Goal: Find specific fact: Find specific fact

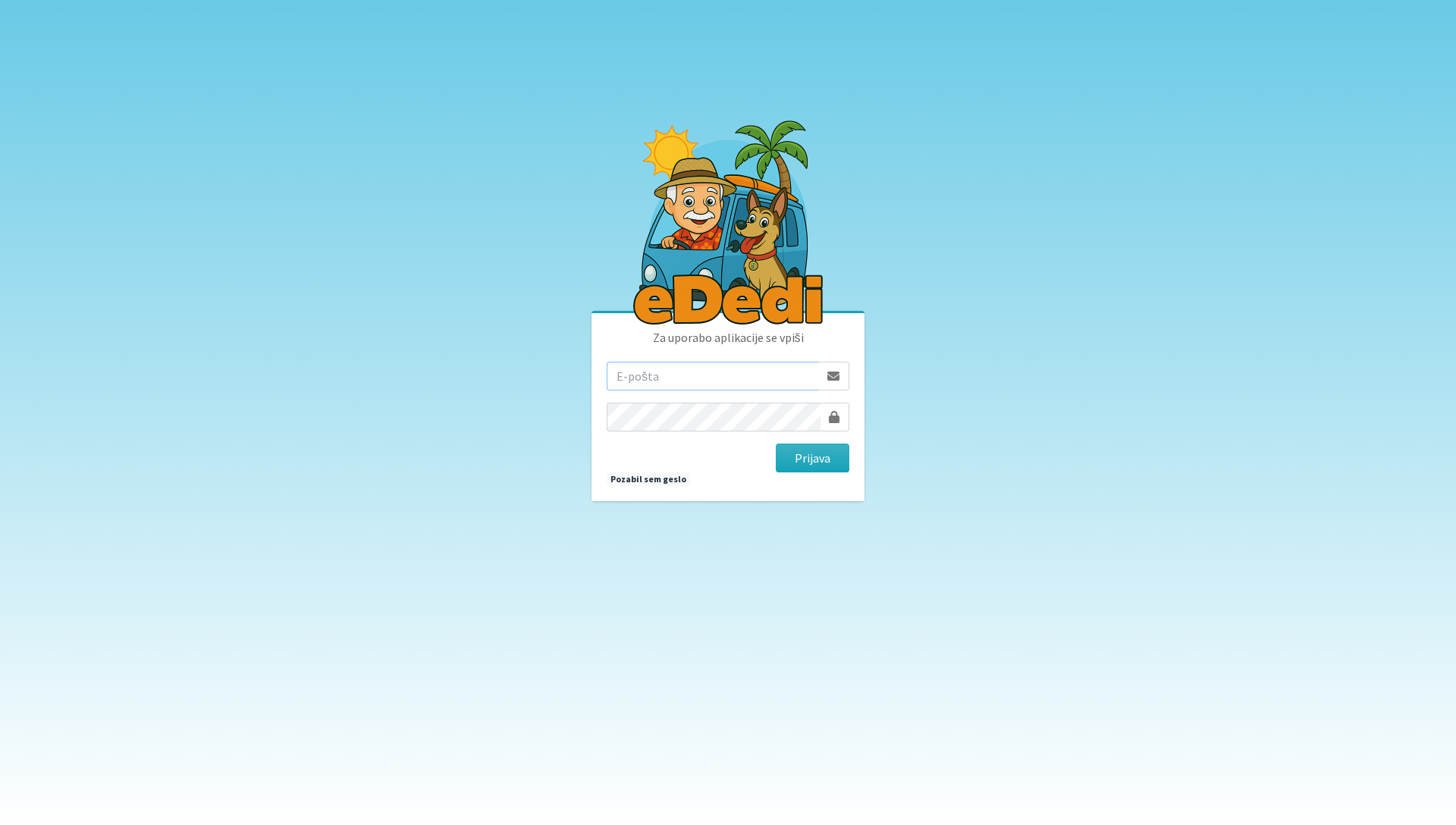
type input "[EMAIL_ADDRESS][DOMAIN_NAME]"
click at [812, 459] on button "Prijava" at bounding box center [812, 458] width 73 height 29
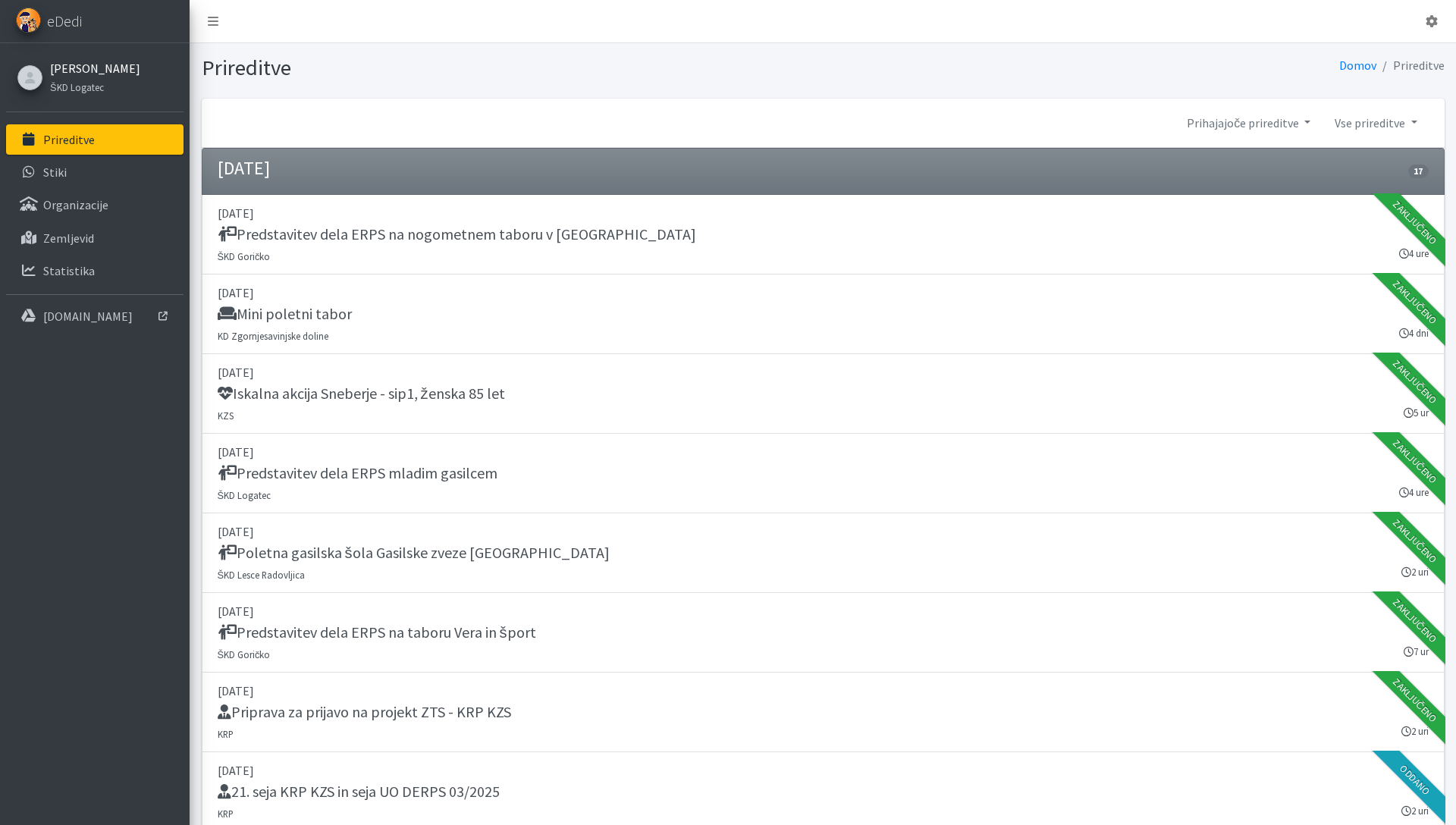
click at [98, 68] on link "Nadja Žlender" at bounding box center [95, 67] width 90 height 18
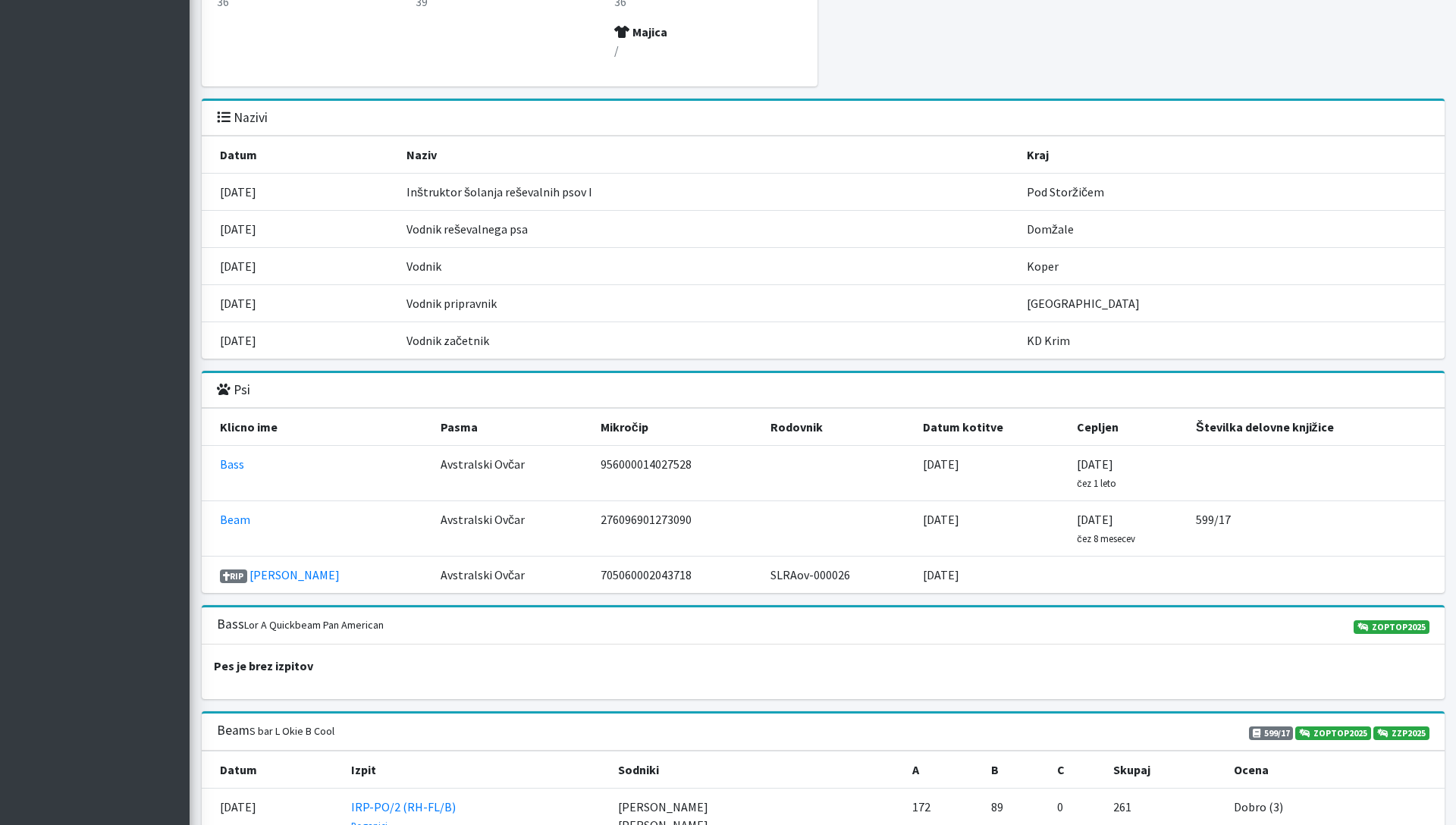
scroll to position [1638, 0]
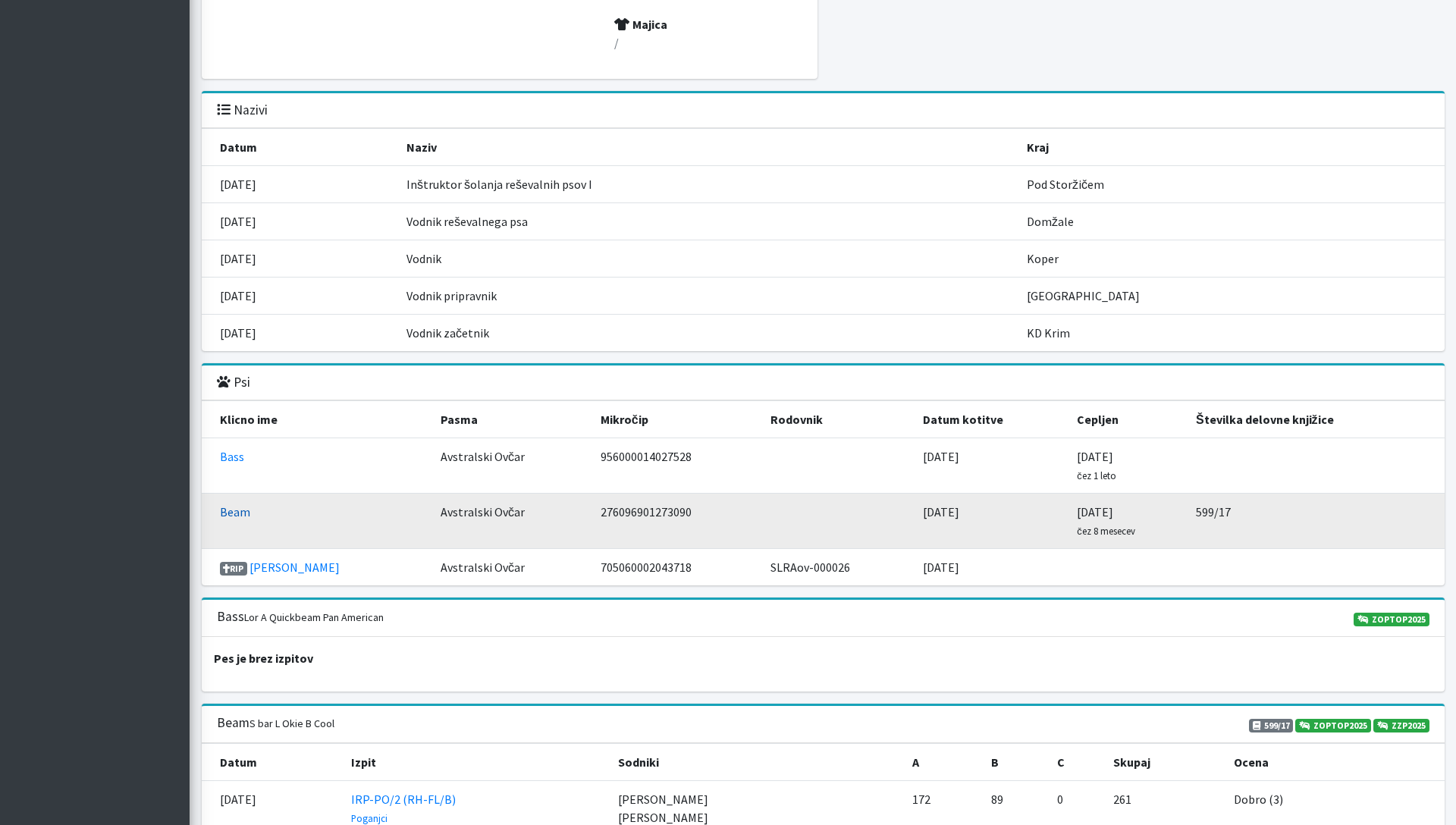
click at [237, 513] on link "Beam" at bounding box center [235, 512] width 30 height 16
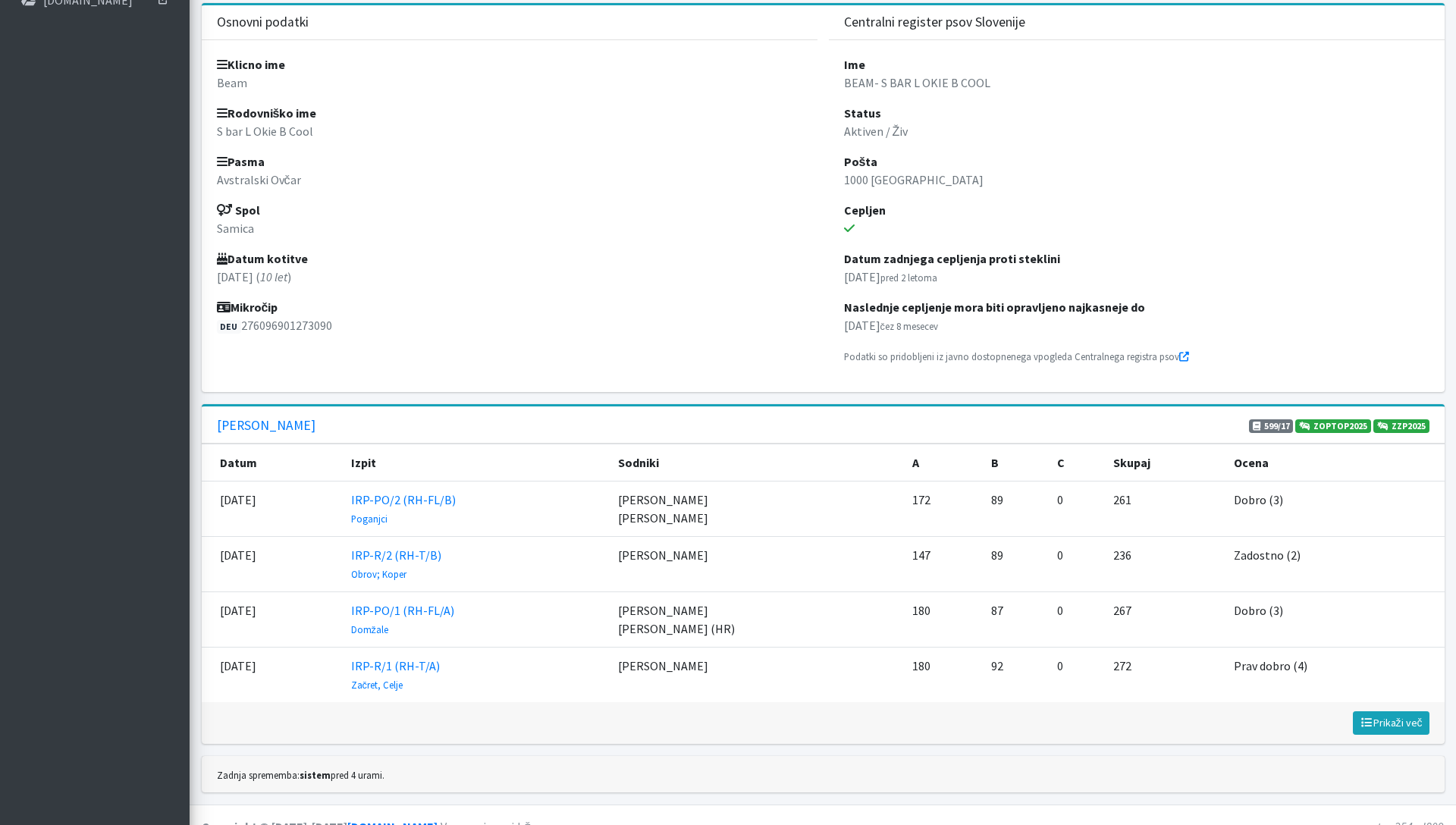
scroll to position [339, 0]
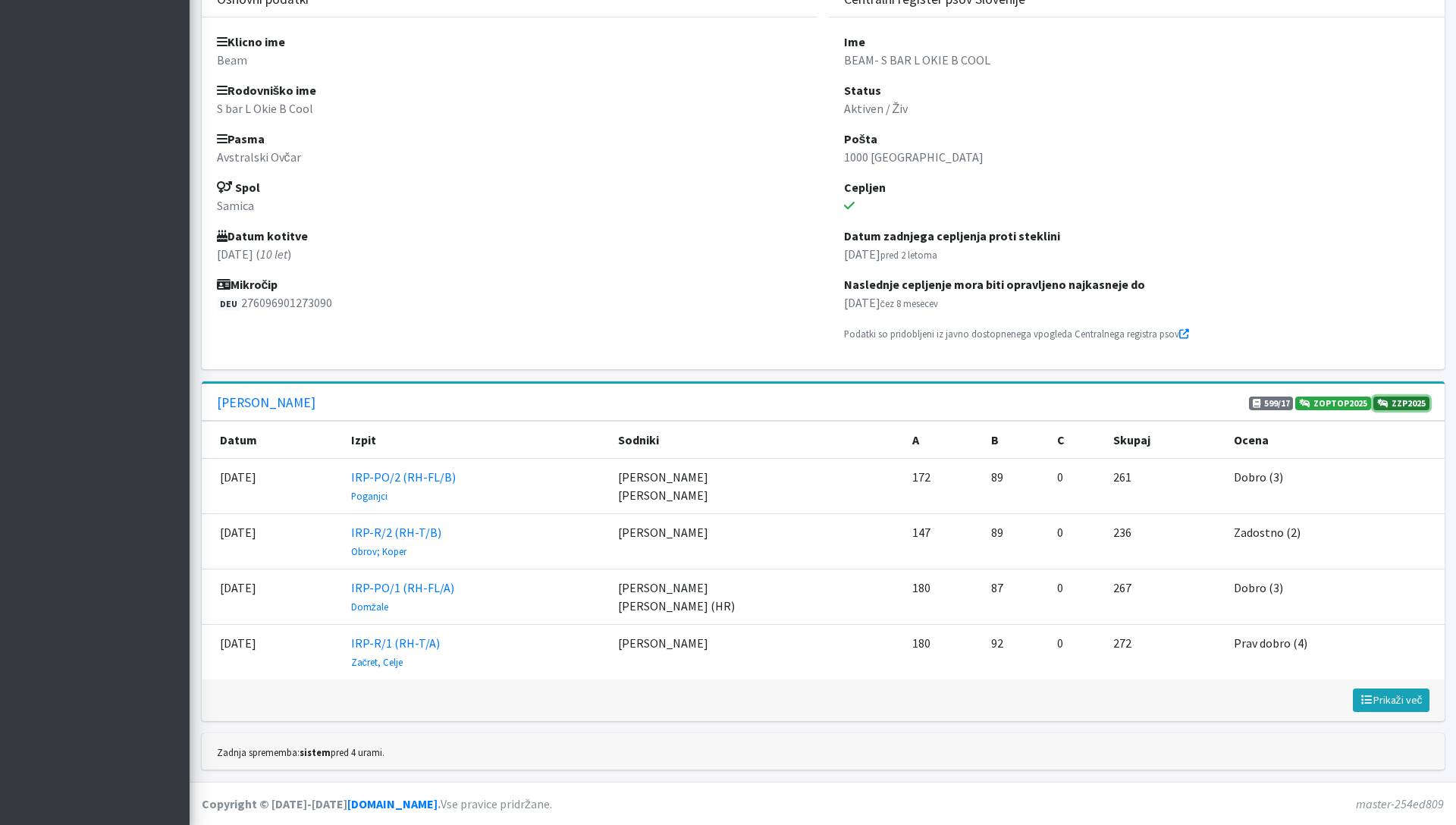
click at [1409, 401] on link "ZZP2025" at bounding box center [1401, 403] width 56 height 14
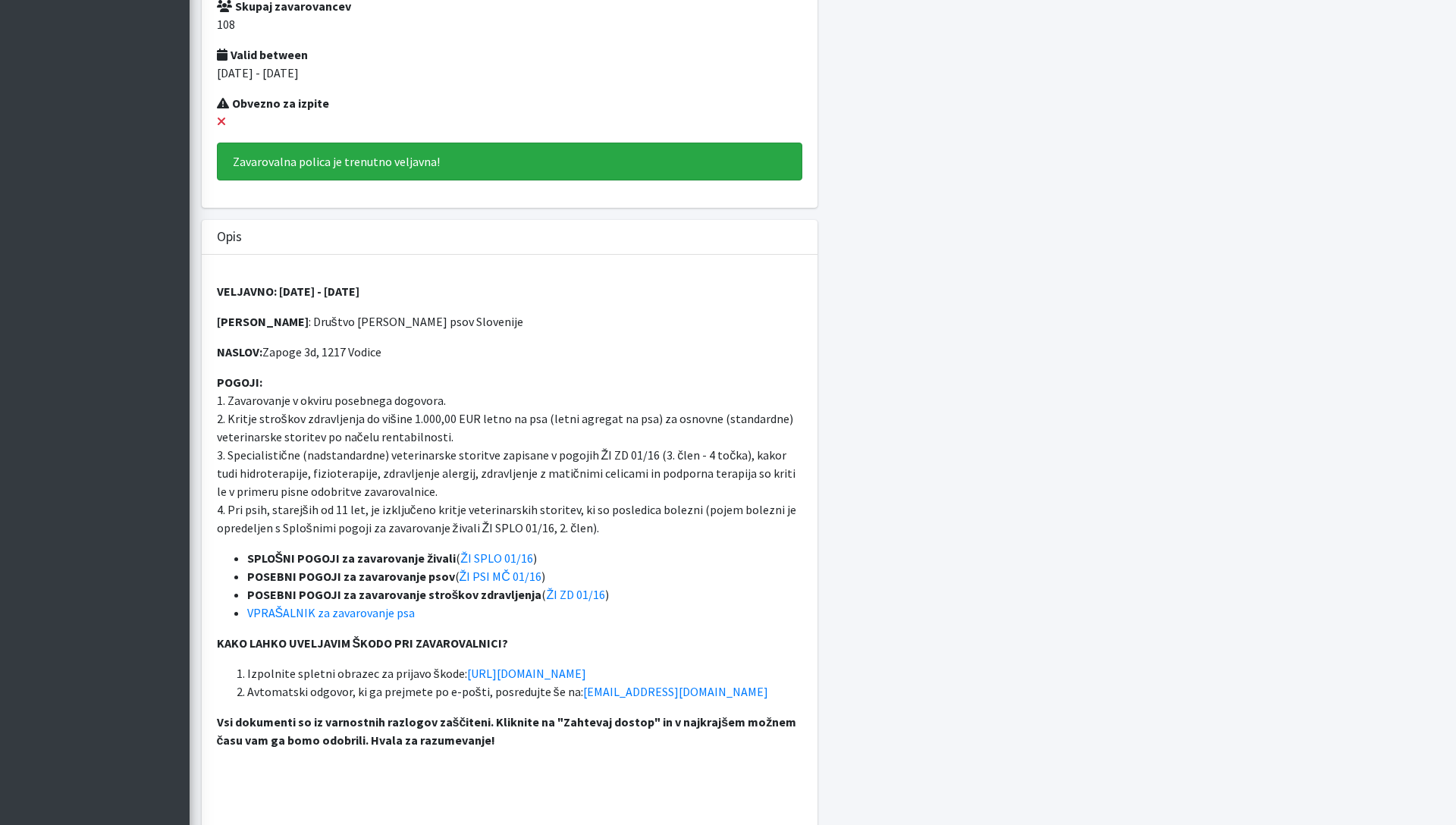
scroll to position [401, 0]
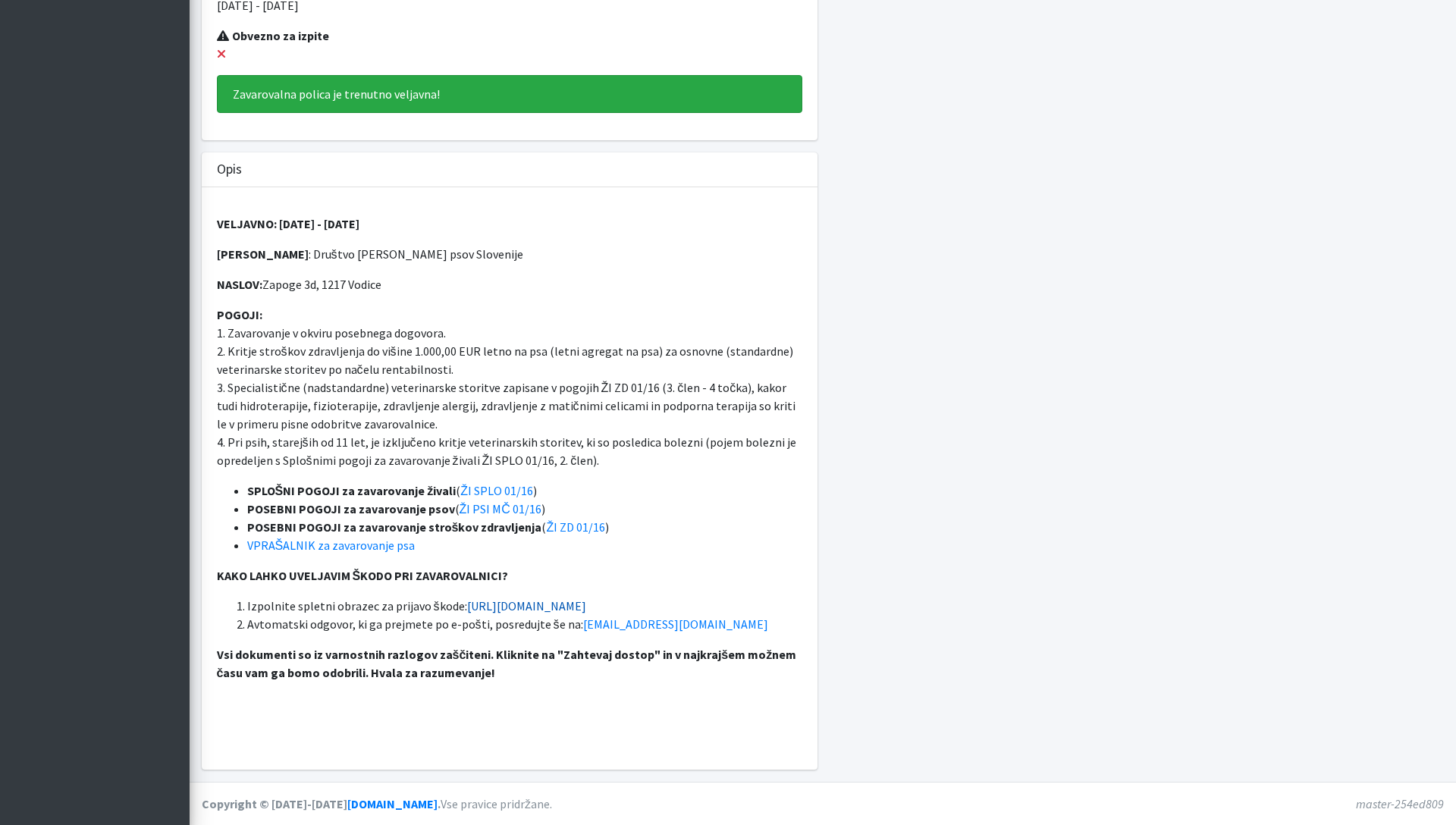
click at [559, 605] on link "https://www.zav-sava.si/prijava-skode" at bounding box center [527, 606] width 119 height 16
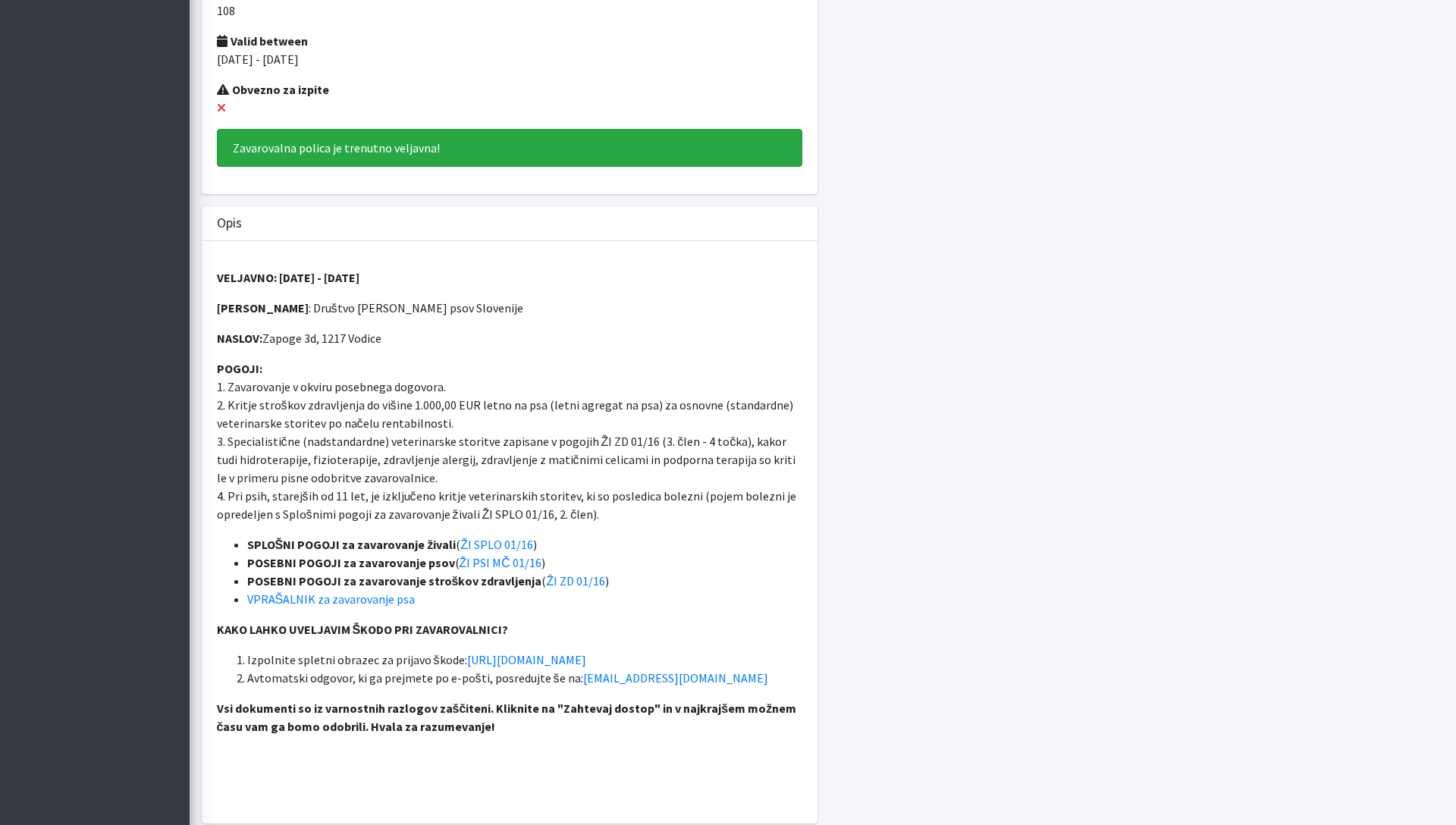
scroll to position [346, 0]
click at [376, 410] on p "POGOJI: 1. Zavarovanje v okviru posebnega dogovora. 2. Kritje stroškov zdravlje…" at bounding box center [510, 442] width 586 height 164
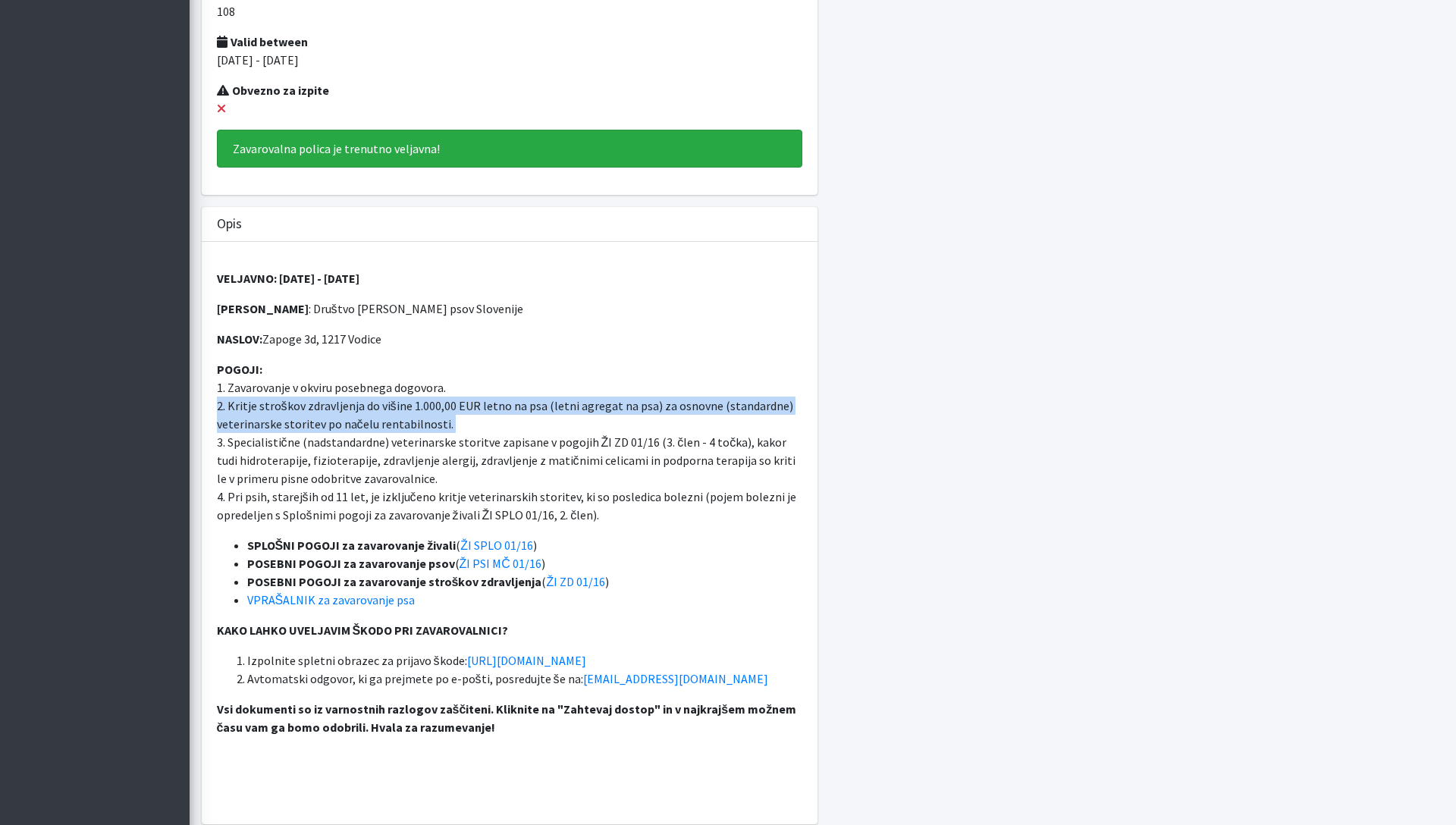
click at [376, 410] on p "POGOJI: 1. Zavarovanje v okviru posebnega dogovora. 2. Kritje stroškov zdravlje…" at bounding box center [510, 442] width 586 height 164
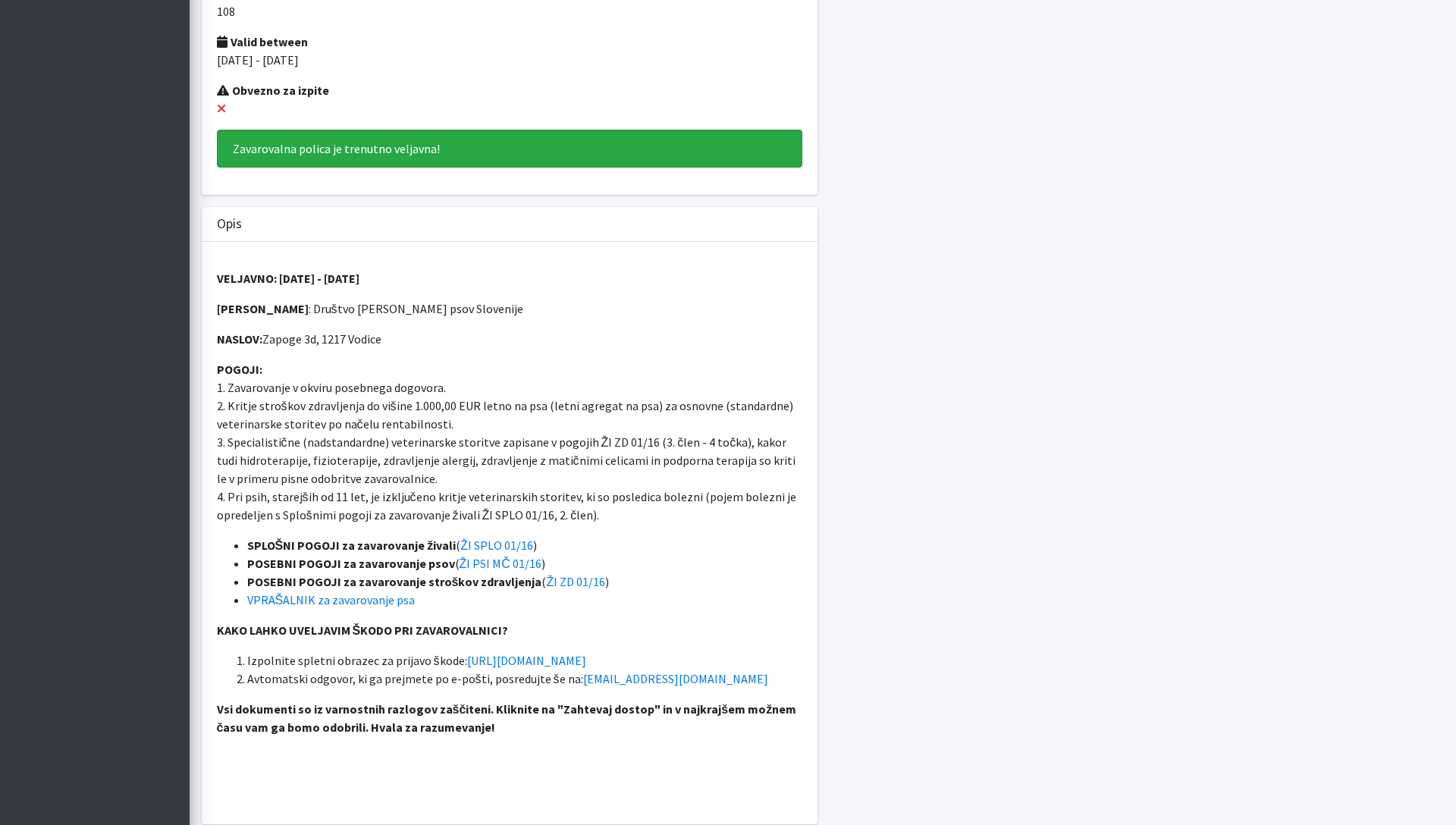
click at [376, 410] on p "POGOJI: 1. Zavarovanje v okviru posebnega dogovora. 2. Kritje stroškov zdravlje…" at bounding box center [510, 442] width 586 height 164
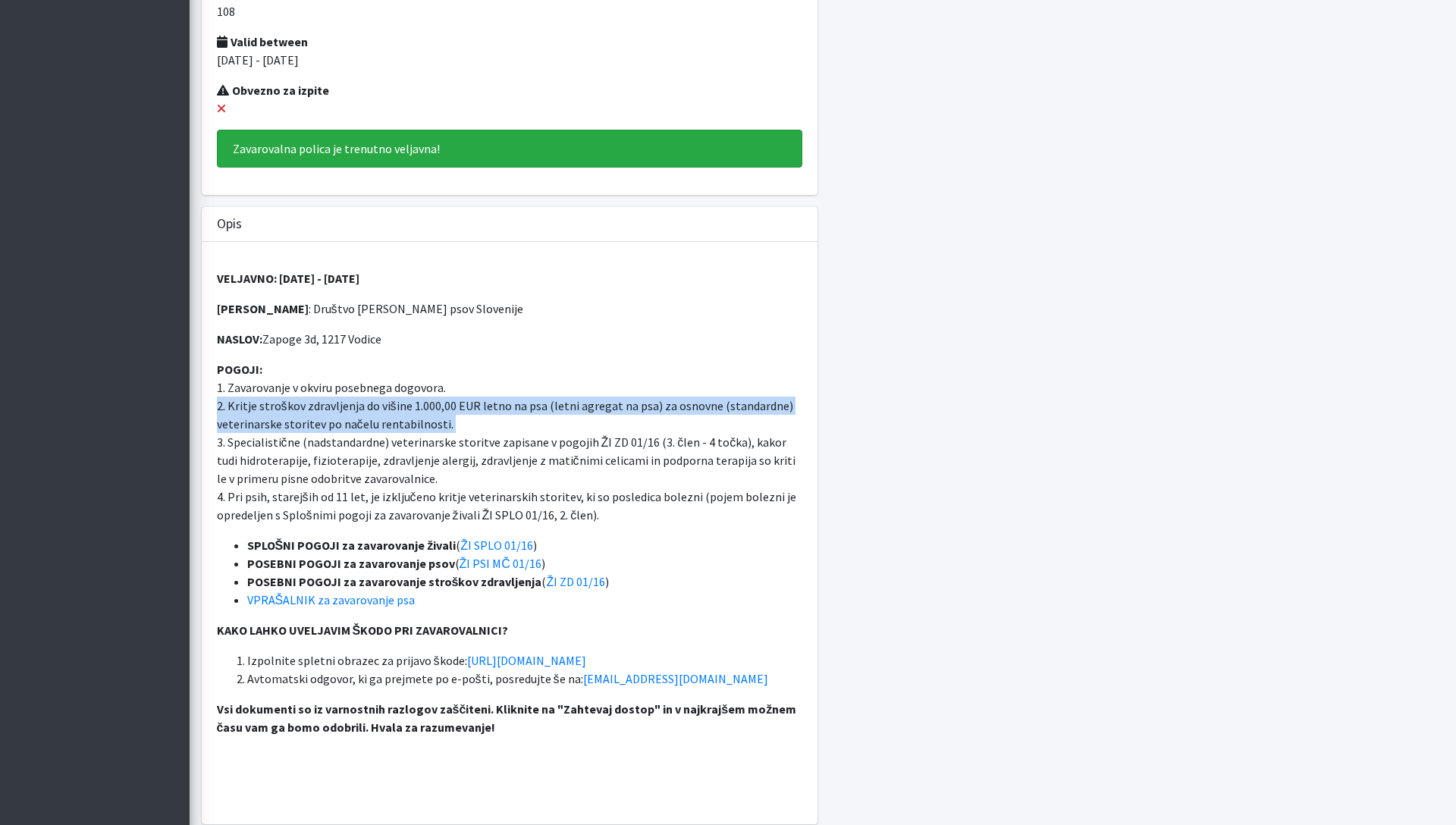
click at [391, 425] on p "POGOJI: 1. Zavarovanje v okviru posebnega dogovora. 2. Kritje stroškov zdravlje…" at bounding box center [510, 442] width 586 height 164
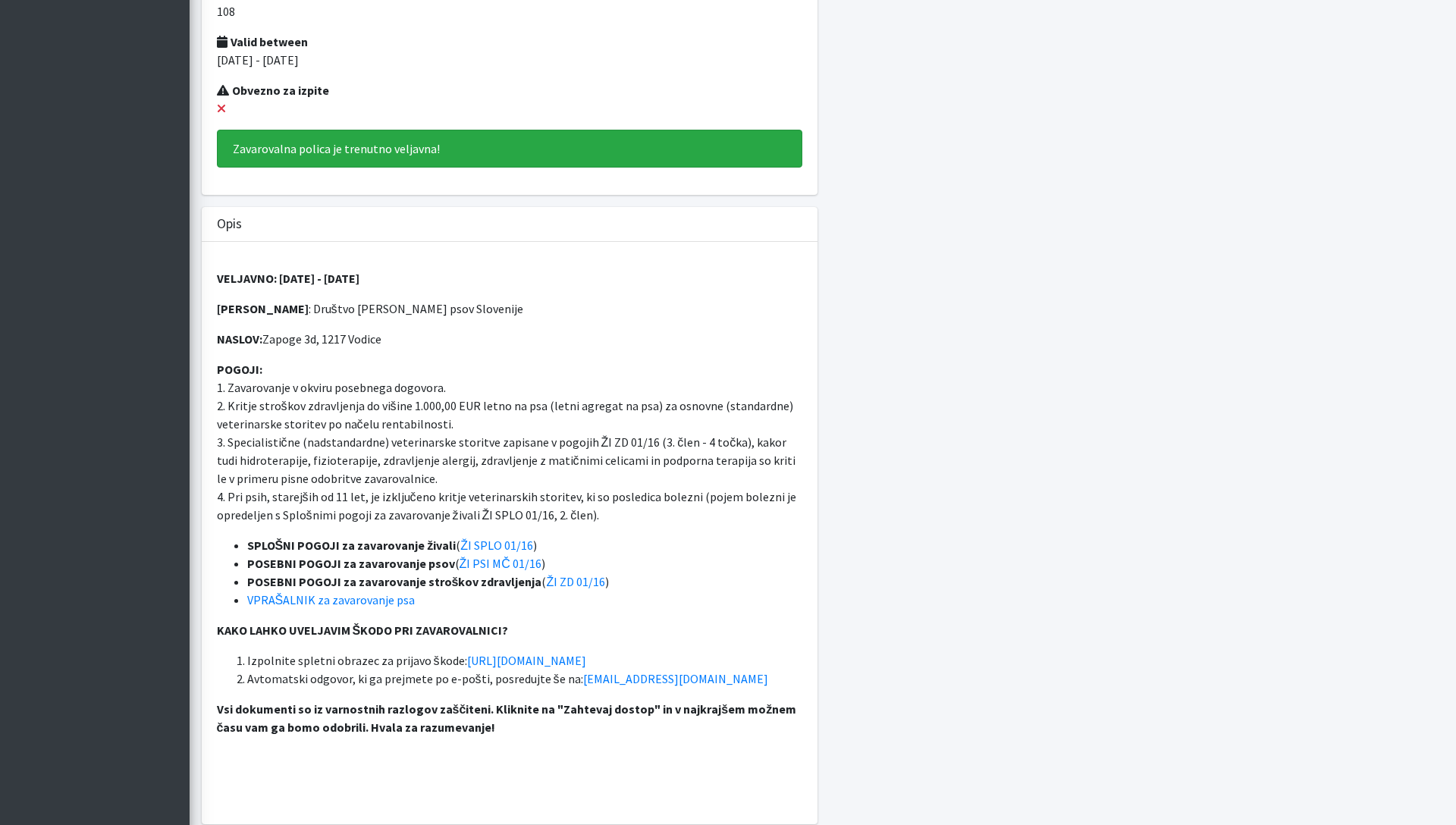
click at [391, 425] on p "POGOJI: 1. Zavarovanje v okviru posebnega dogovora. 2. Kritje stroškov zdravlje…" at bounding box center [510, 442] width 586 height 164
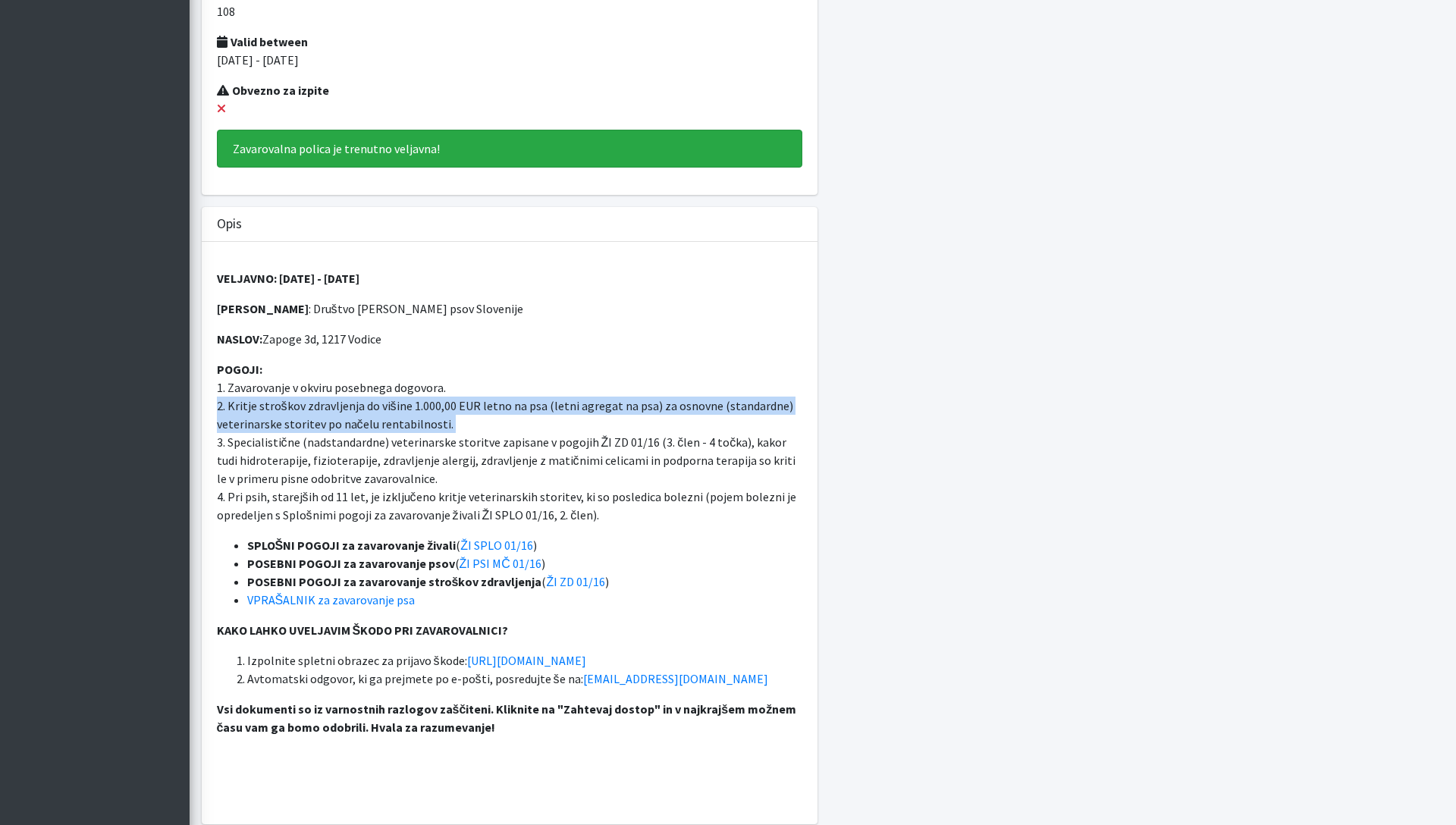
click at [391, 425] on p "POGOJI: 1. Zavarovanje v okviru posebnega dogovora. 2. Kritje stroškov zdravlje…" at bounding box center [510, 442] width 586 height 164
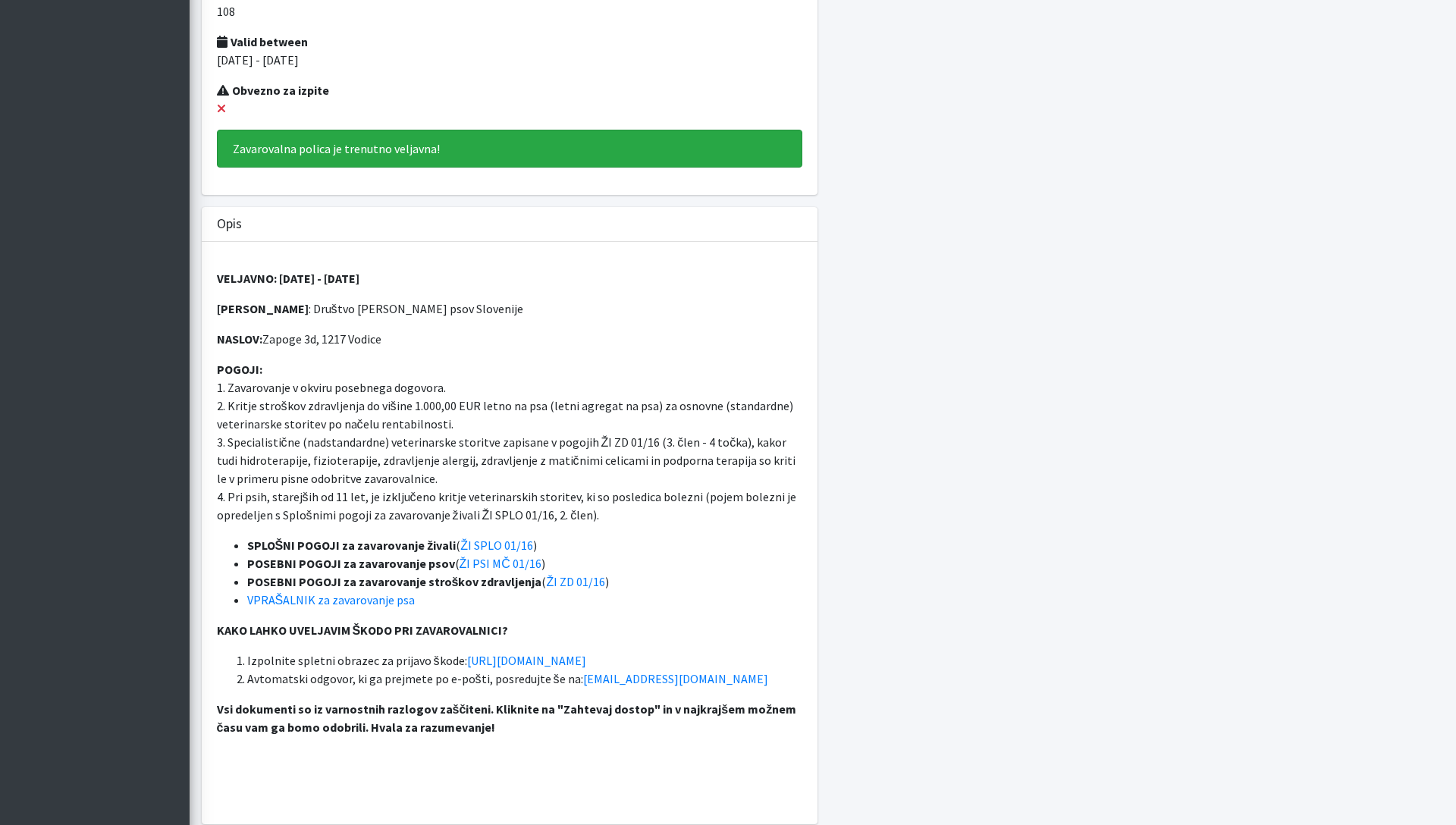
click at [391, 425] on p "POGOJI: 1. Zavarovanje v okviru posebnega dogovora. 2. Kritje stroškov zdravlje…" at bounding box center [510, 442] width 586 height 164
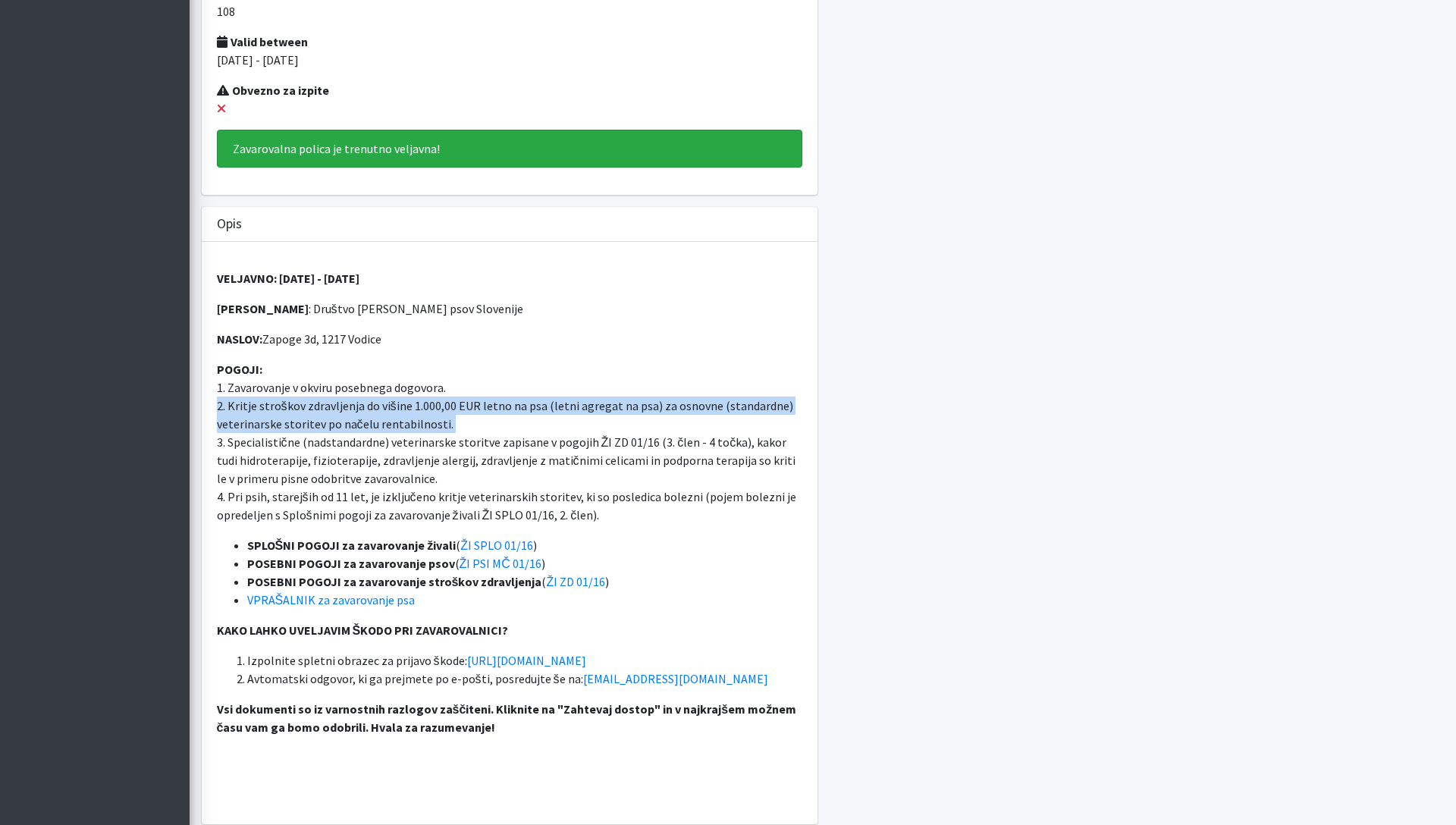
click at [391, 425] on p "POGOJI: 1. Zavarovanje v okviru posebnega dogovora. 2. Kritje stroškov zdravlje…" at bounding box center [510, 442] width 586 height 164
click at [376, 435] on p "POGOJI: 1. Zavarovanje v okviru posebnega dogovora. 2. Kritje stroškov zdravlje…" at bounding box center [510, 442] width 586 height 164
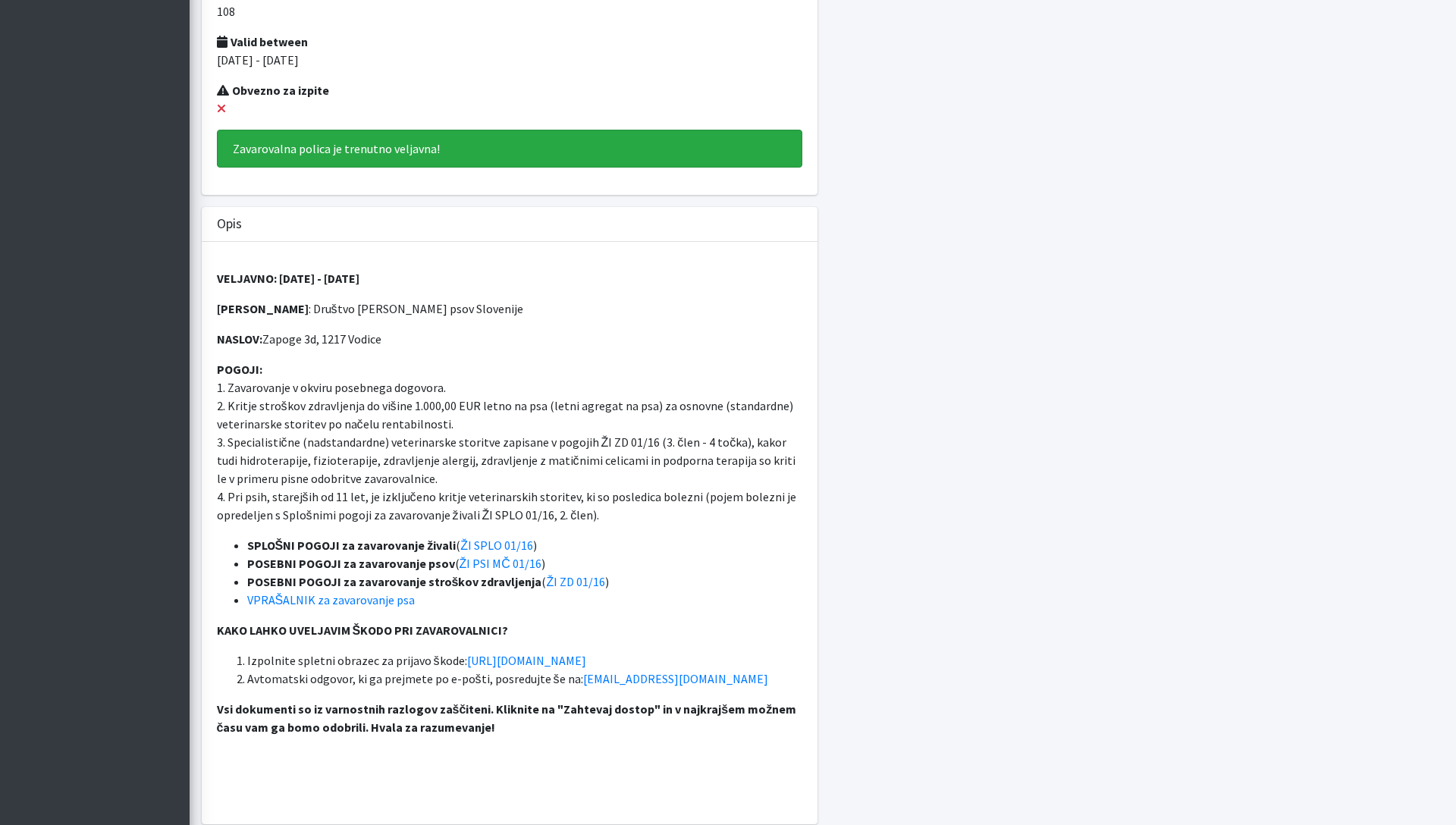
click at [376, 435] on p "POGOJI: 1. Zavarovanje v okviru posebnega dogovora. 2. Kritje stroškov zdravlje…" at bounding box center [510, 442] width 586 height 164
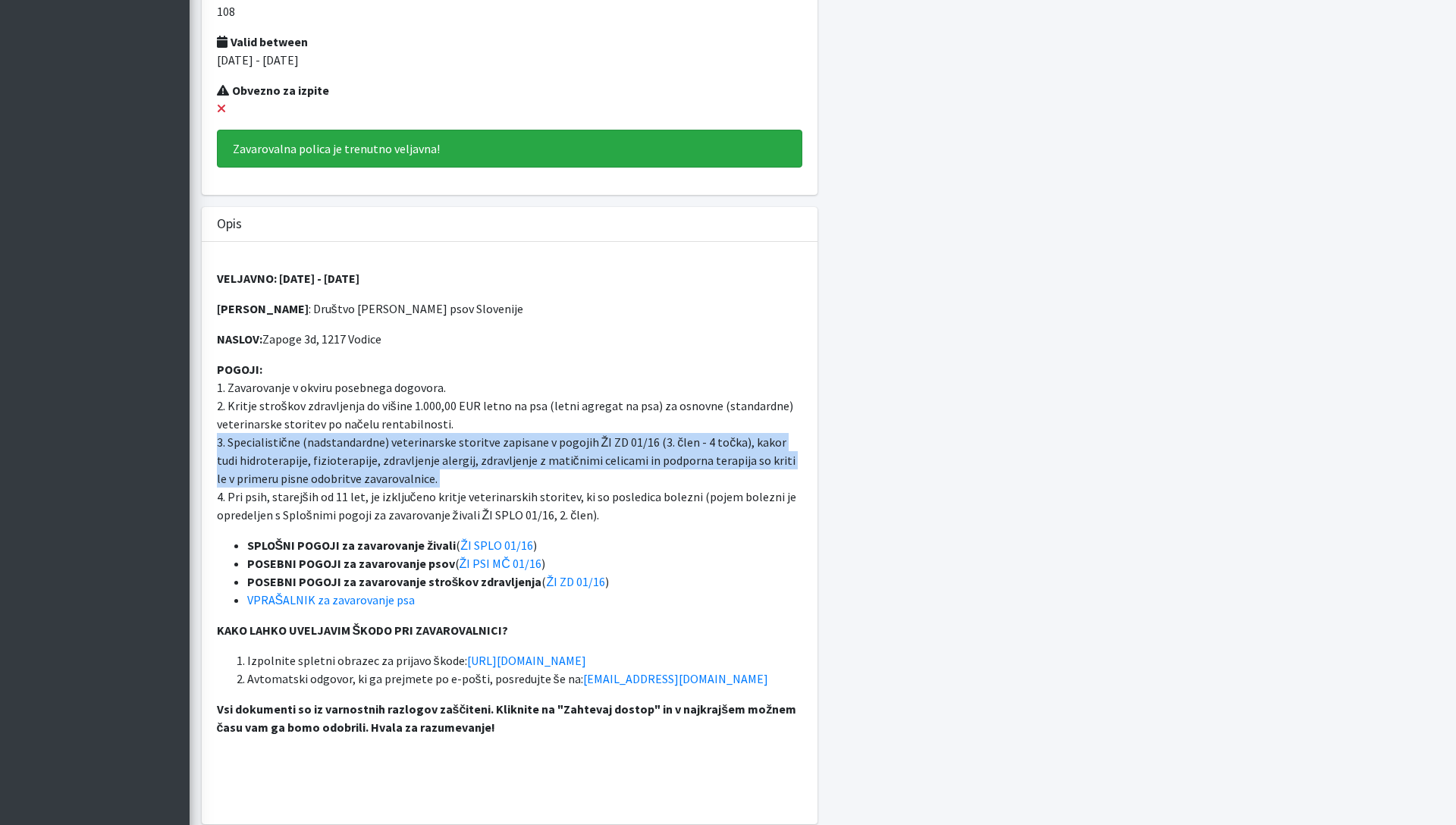
click at [337, 454] on p "POGOJI: 1. Zavarovanje v okviru posebnega dogovora. 2. Kritje stroškov zdravlje…" at bounding box center [510, 442] width 586 height 164
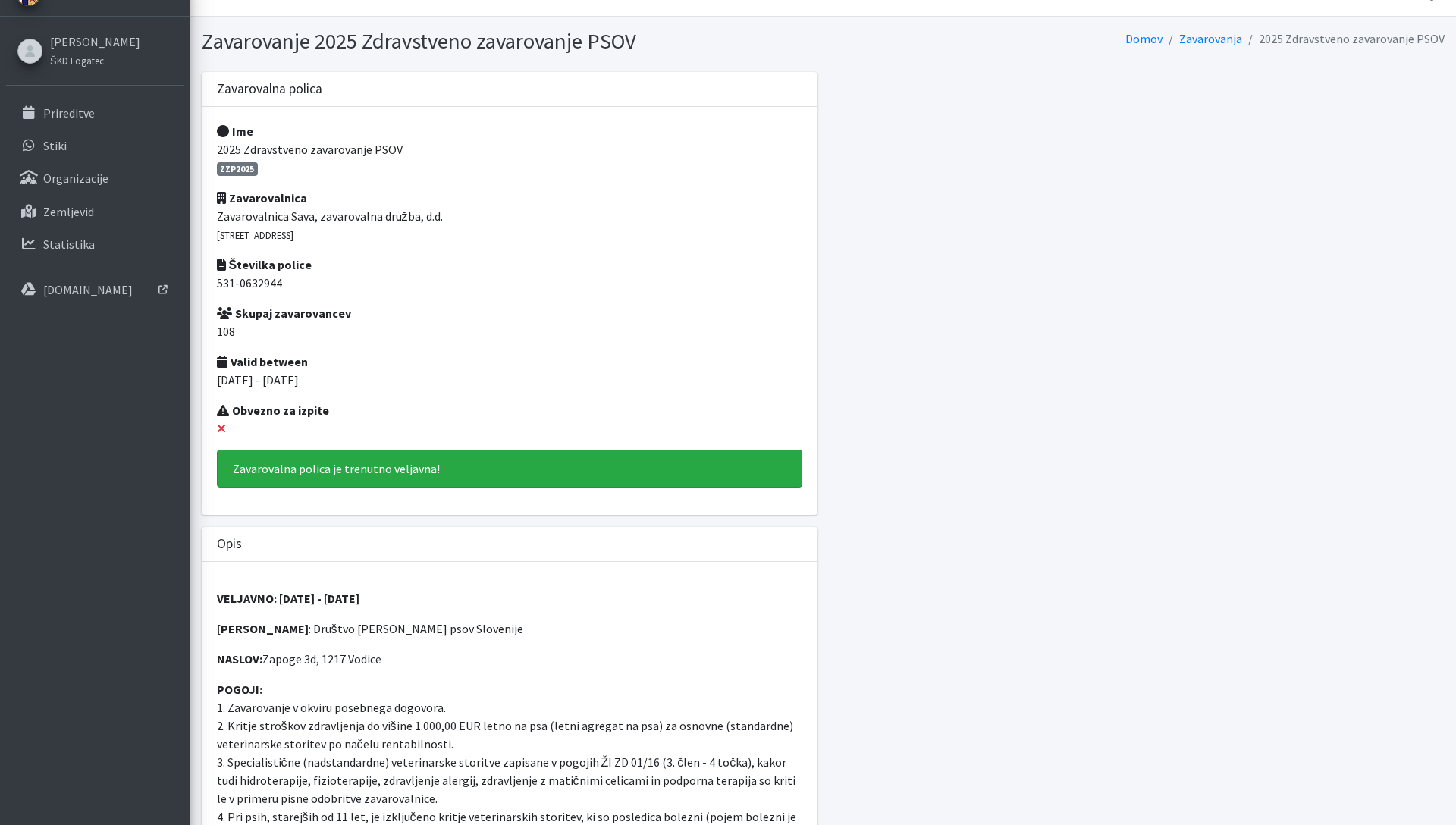
scroll to position [0, 0]
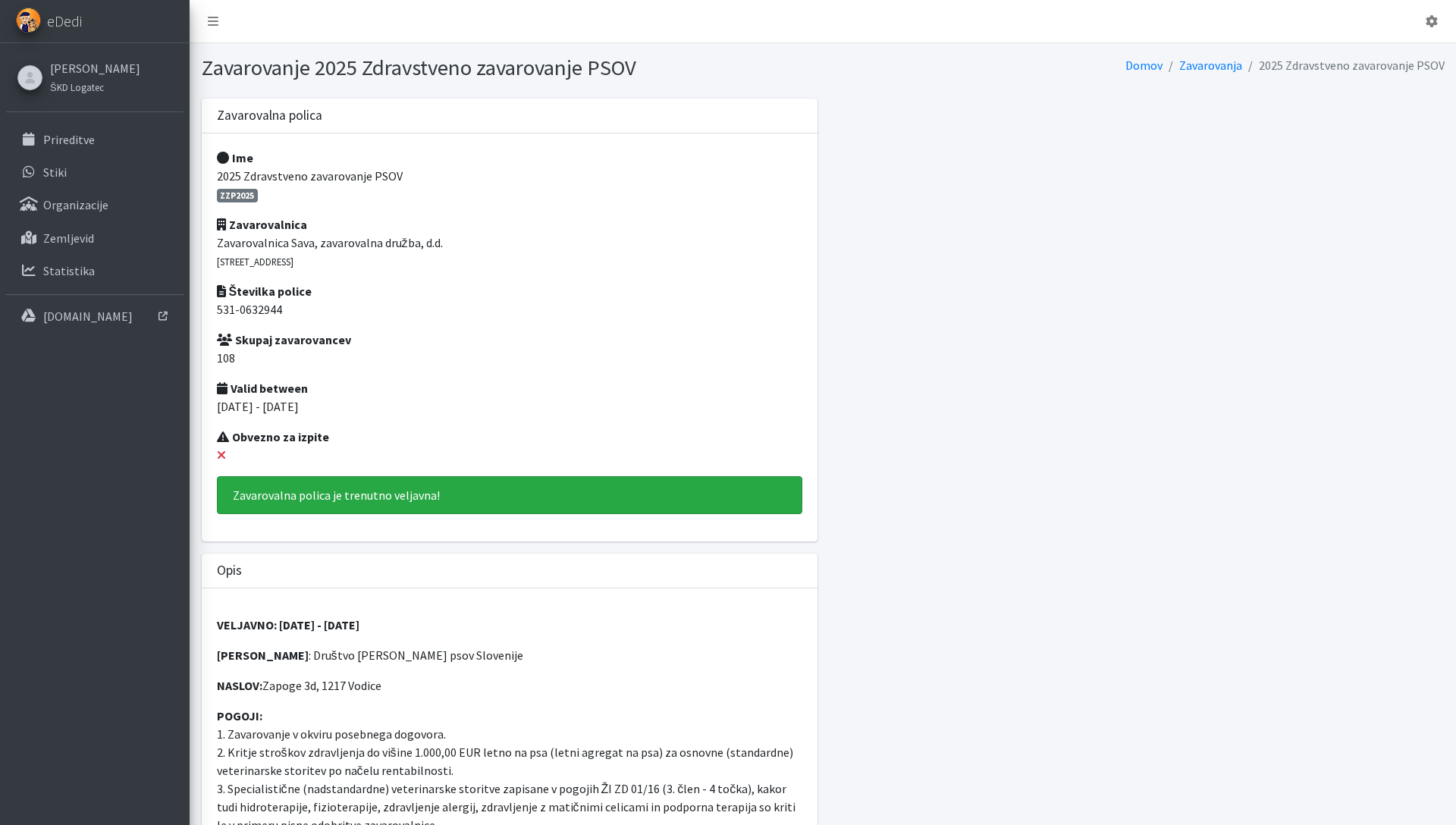
click at [255, 319] on div "Ime 2025 Zdravstveno zavarovanje PSOV ZZP2025 Zavarovalnica Zavarovalnica Sava,…" at bounding box center [509, 337] width 597 height 378
click at [252, 319] on div "Ime 2025 Zdravstveno zavarovanje PSOV ZZP2025 Zavarovalnica Zavarovalnica Sava,…" at bounding box center [509, 337] width 597 height 378
click at [247, 311] on p "531-0632944" at bounding box center [510, 309] width 586 height 18
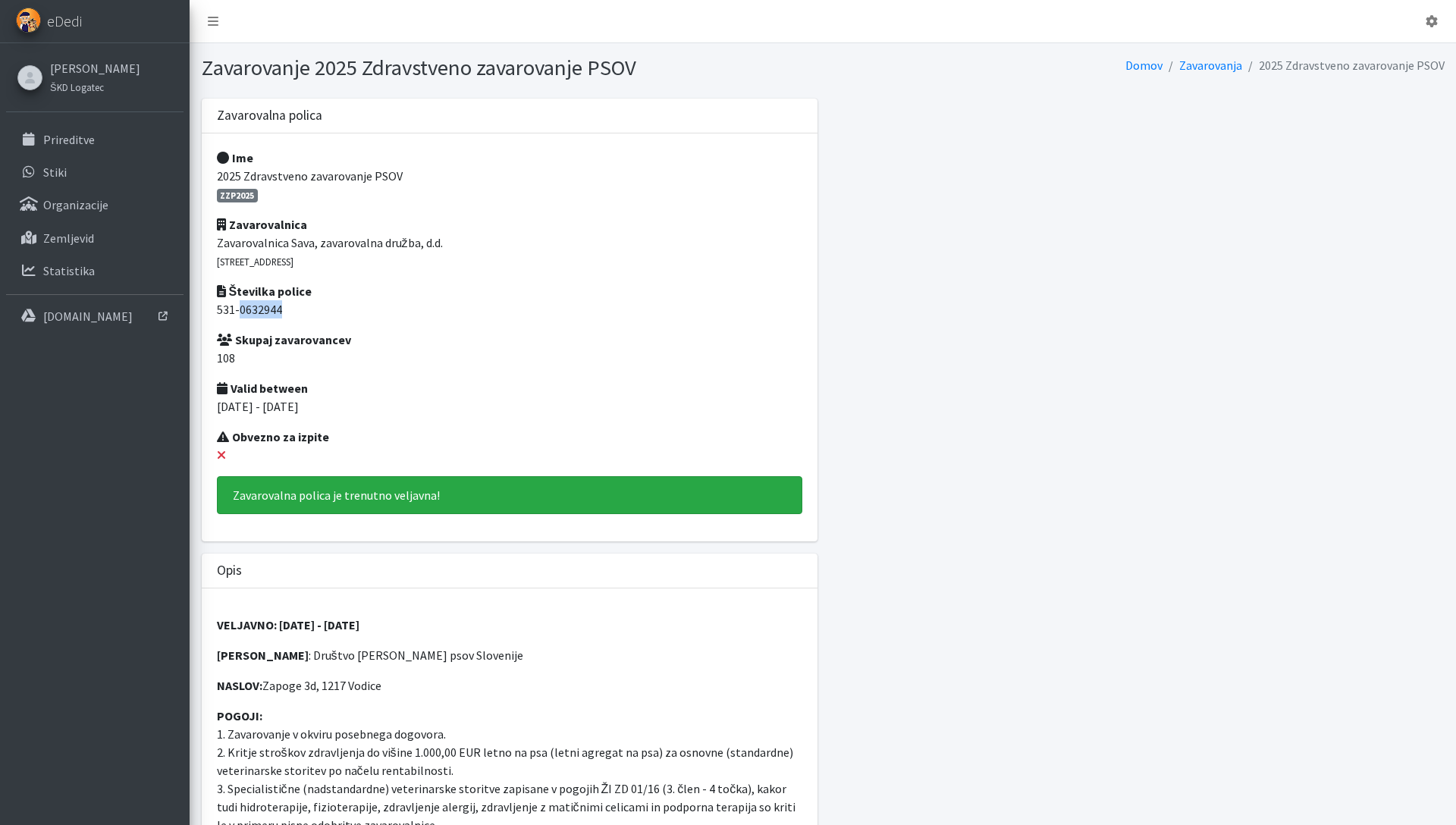
click at [247, 311] on p "531-0632944" at bounding box center [510, 309] width 586 height 18
copy div "531-0632944"
click at [457, 362] on p "108" at bounding box center [510, 358] width 586 height 18
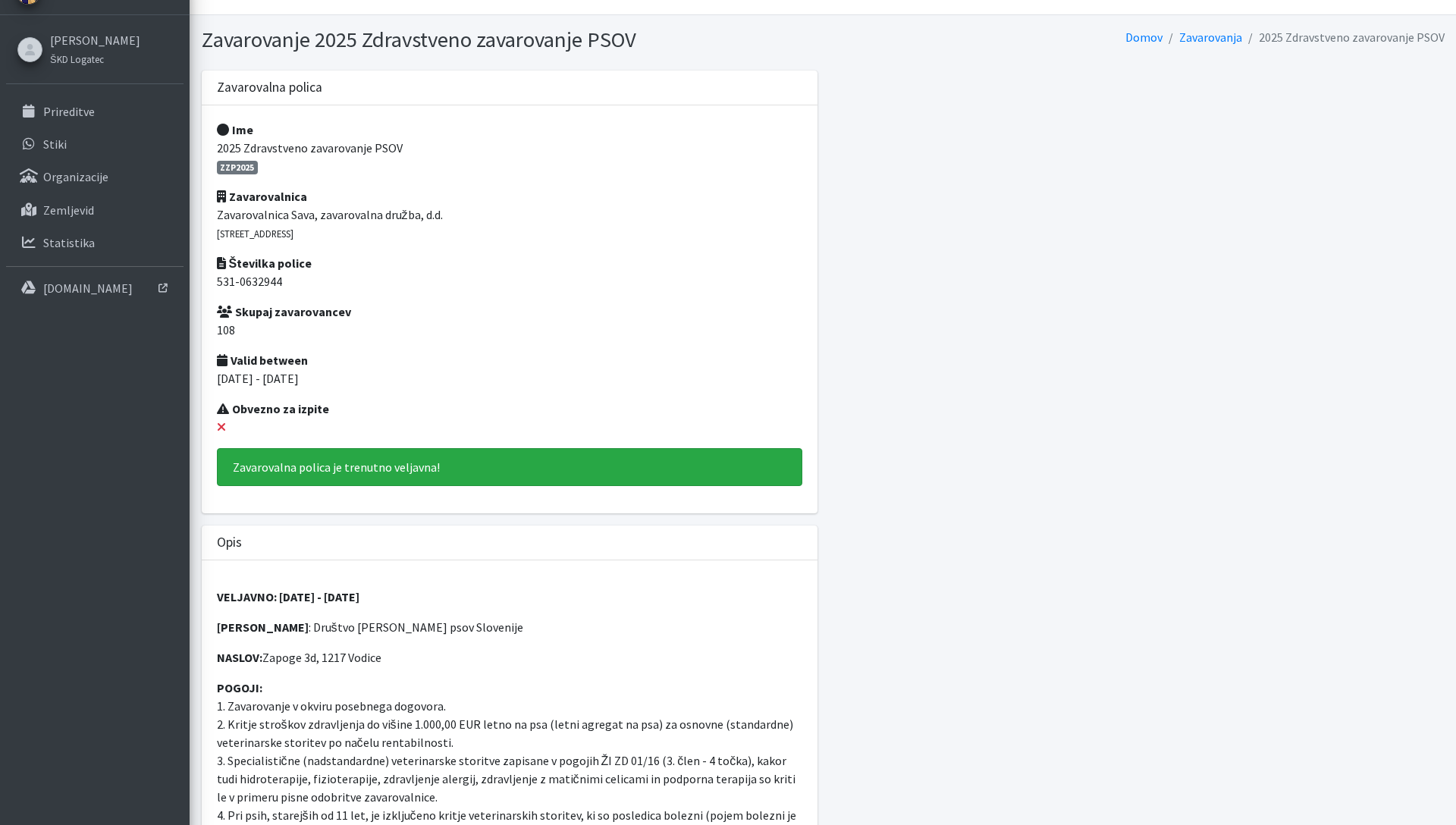
scroll to position [120, 0]
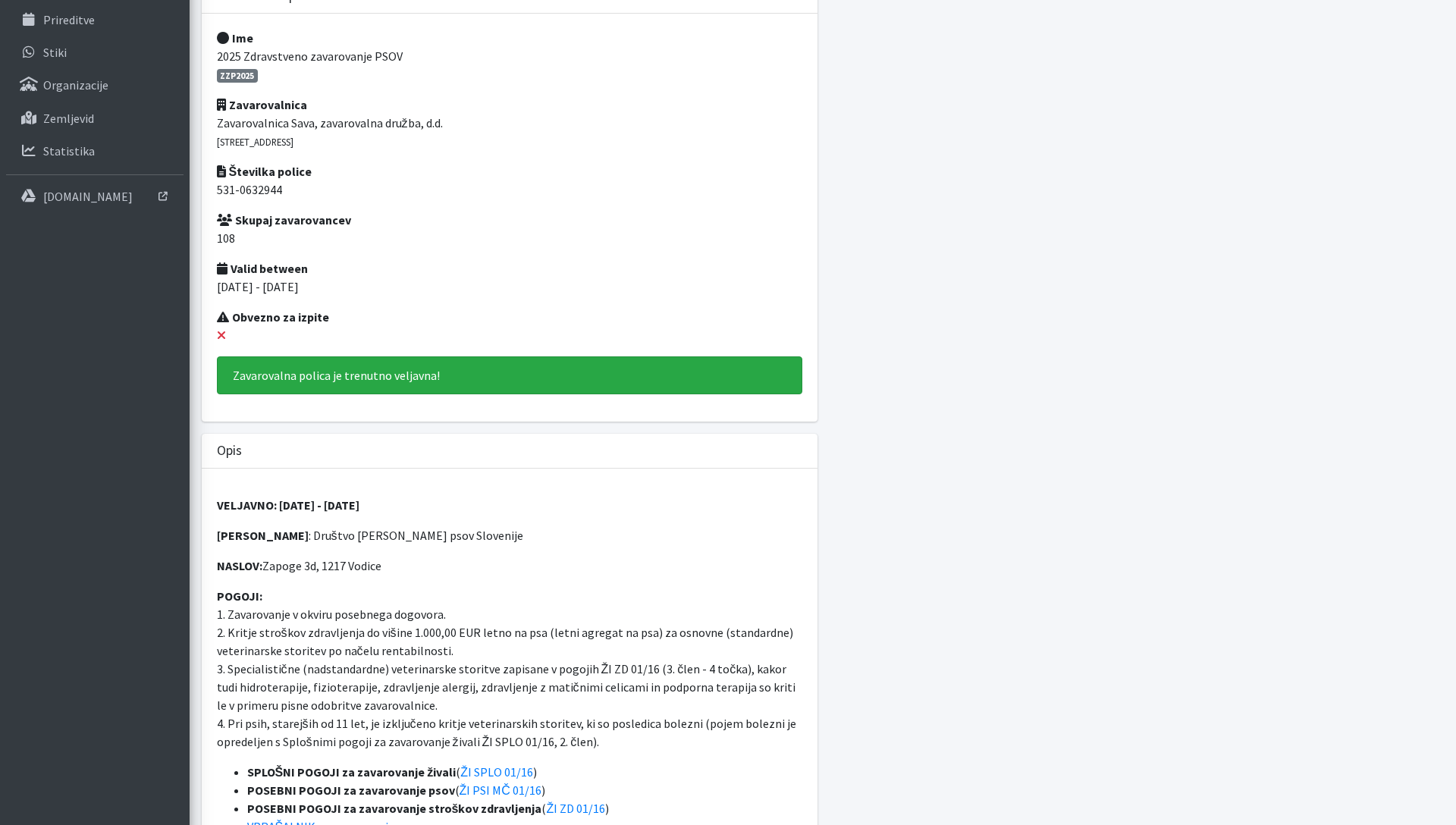
drag, startPoint x: 301, startPoint y: 531, endPoint x: 516, endPoint y: 532, distance: 215.0
click at [516, 532] on p "ZAVAROVANEC : Društvo enota reševalnih psov Slovenije" at bounding box center [510, 535] width 586 height 18
copy p "Društvo enota reševalnih psov Slovenije"
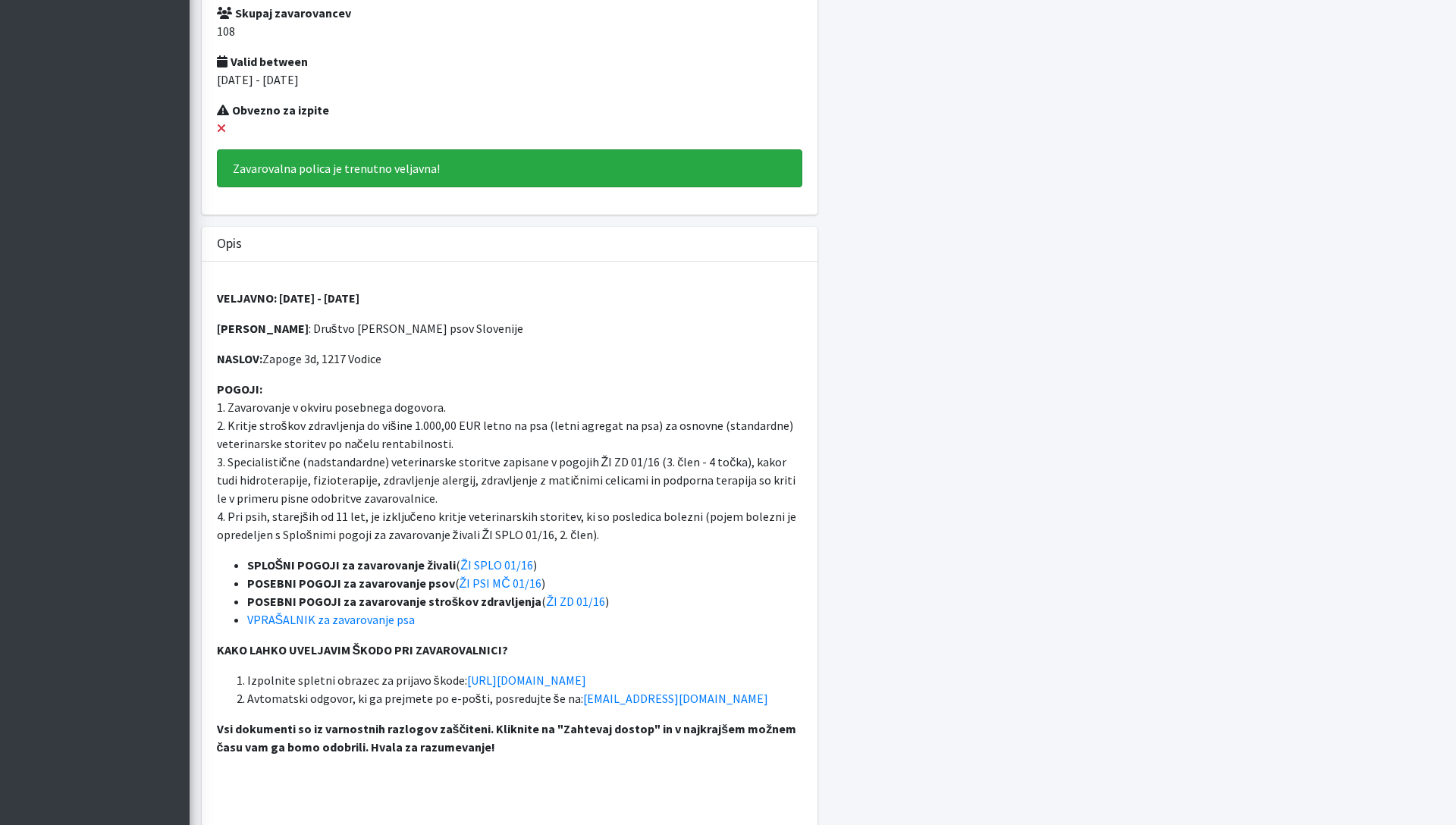
scroll to position [0, 0]
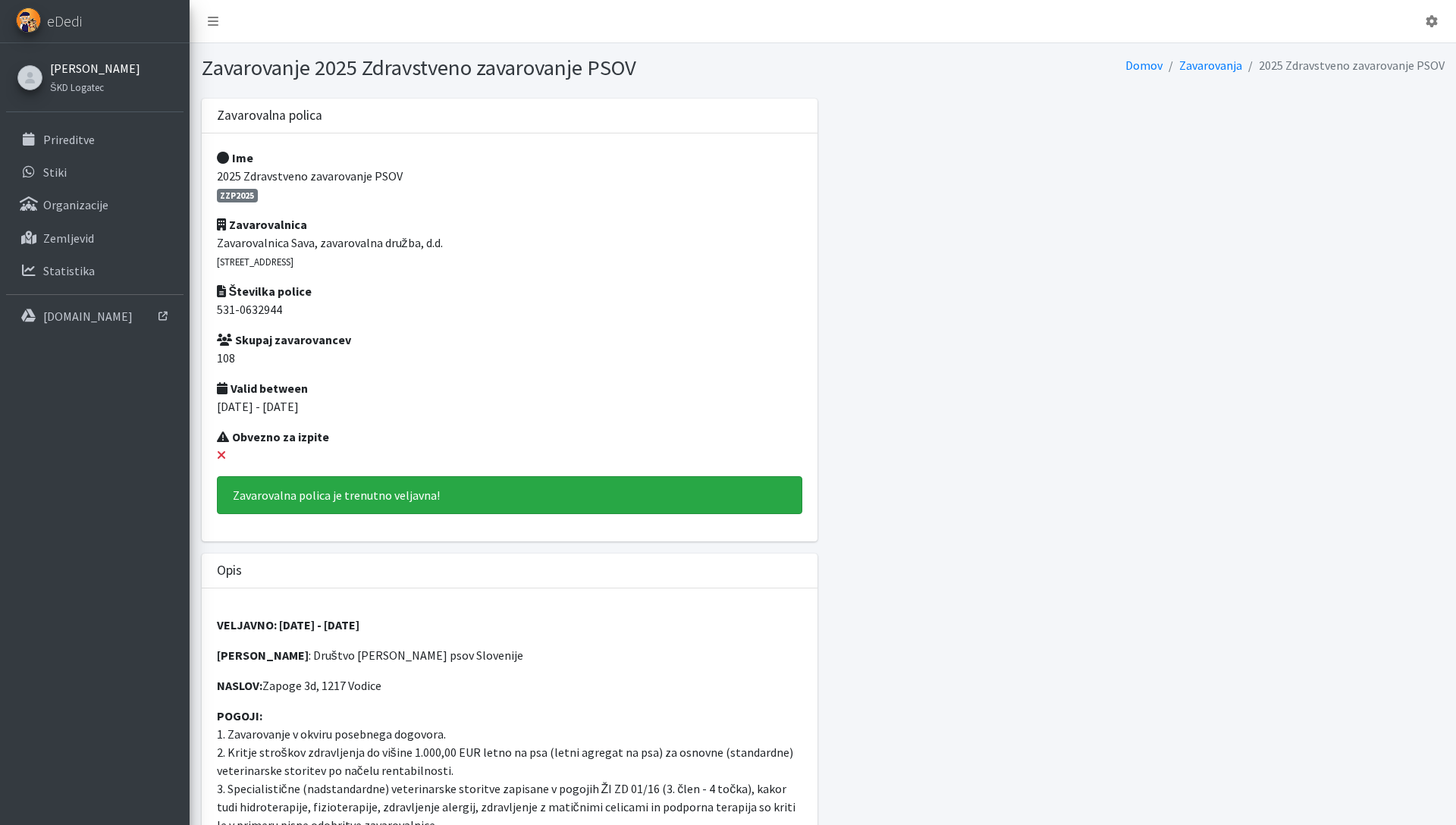
click at [60, 63] on link "[PERSON_NAME]" at bounding box center [95, 67] width 90 height 18
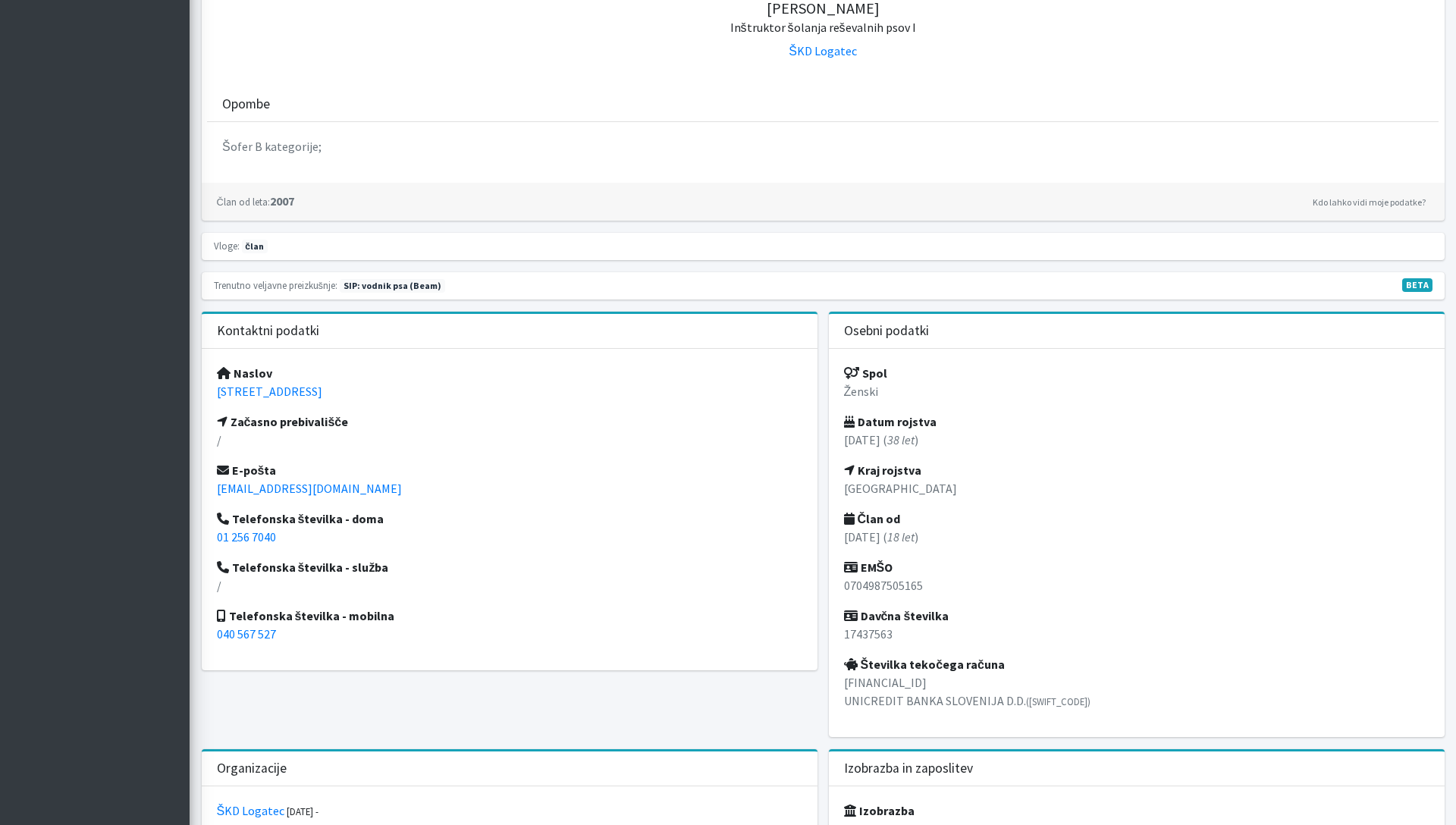
scroll to position [452, 0]
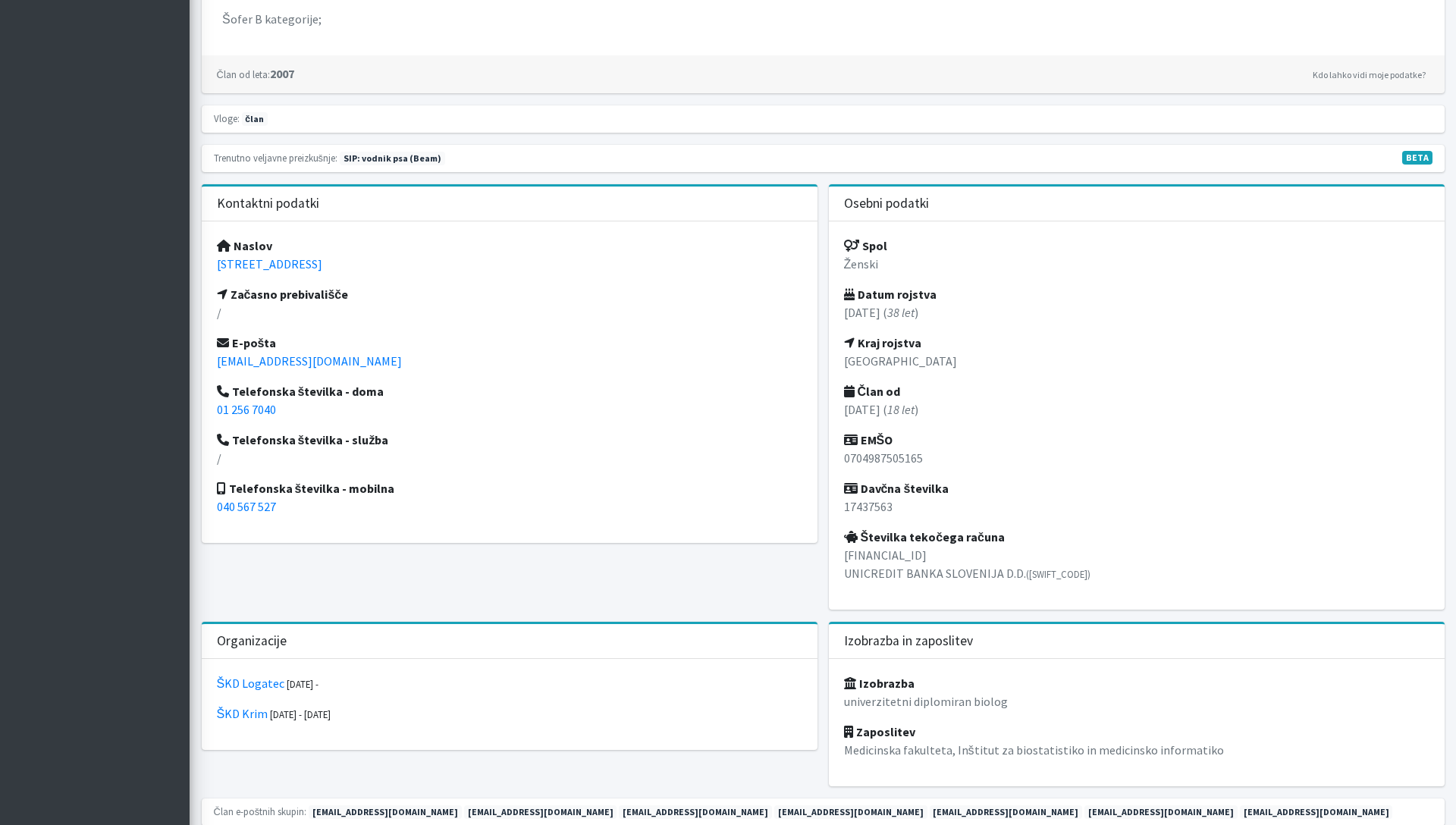
click at [859, 508] on p "17437563" at bounding box center [1136, 506] width 586 height 18
copy p "17437563"
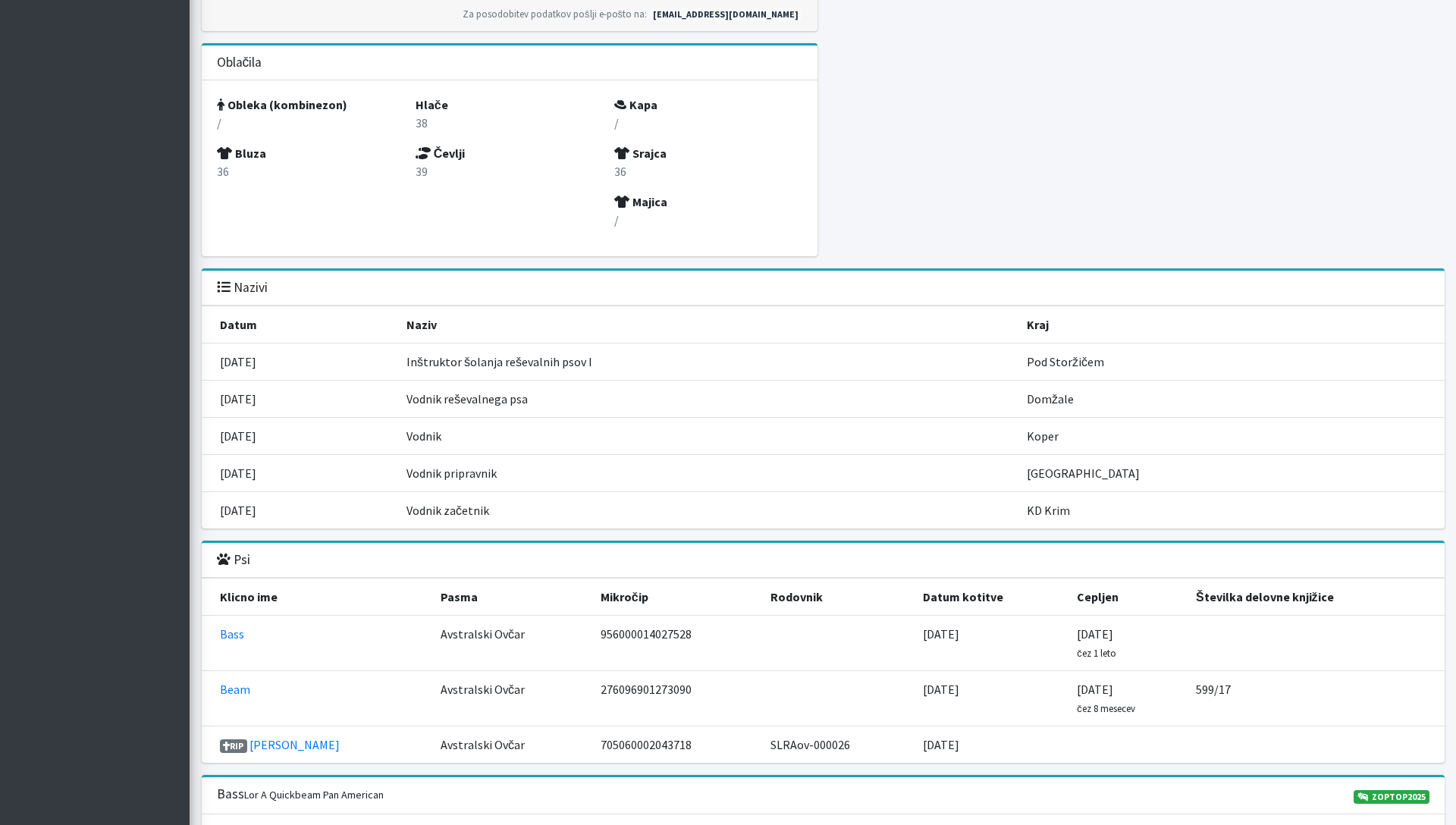
scroll to position [1597, 0]
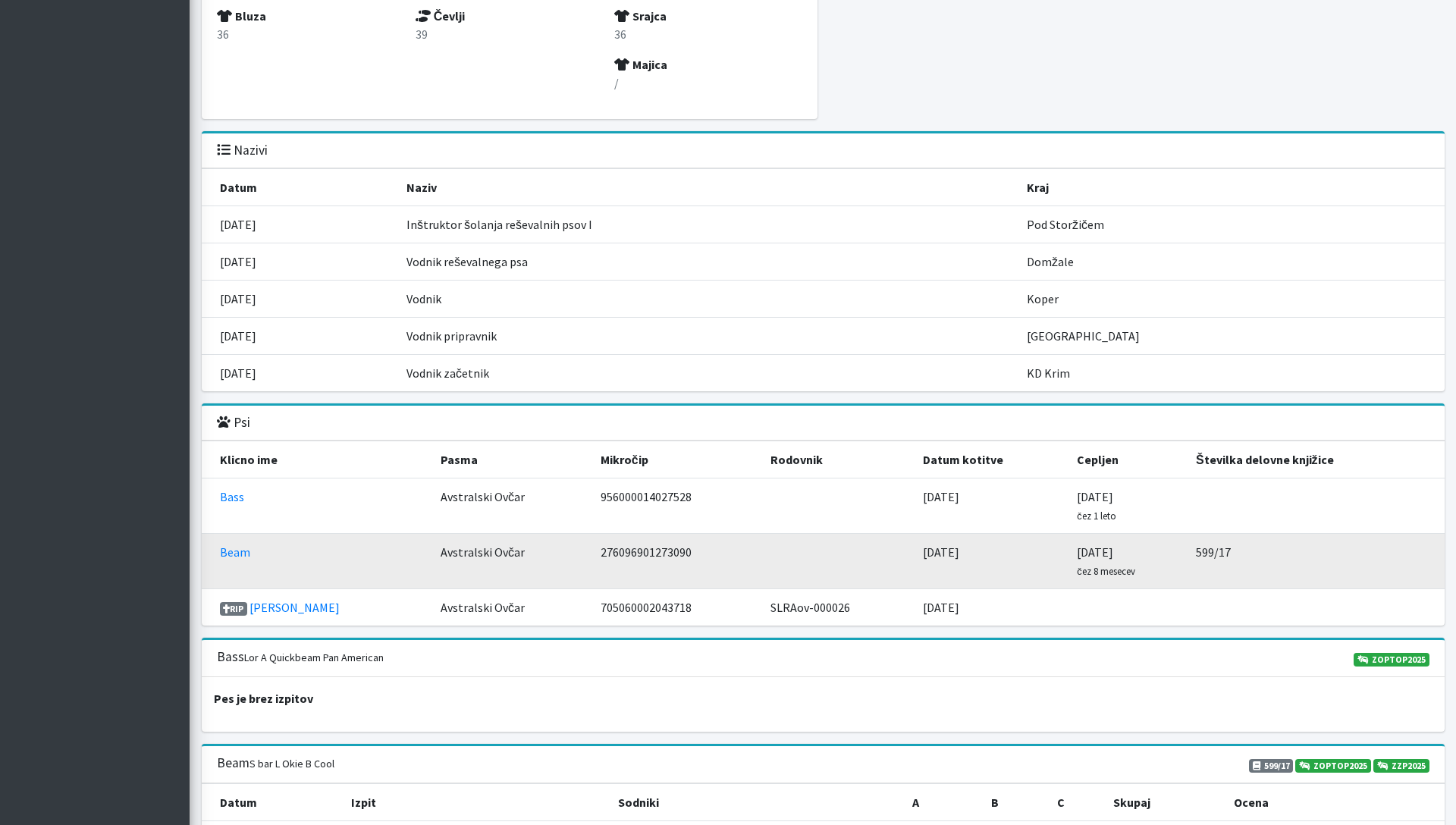
click at [592, 556] on td "276096901273090" at bounding box center [677, 562] width 171 height 55
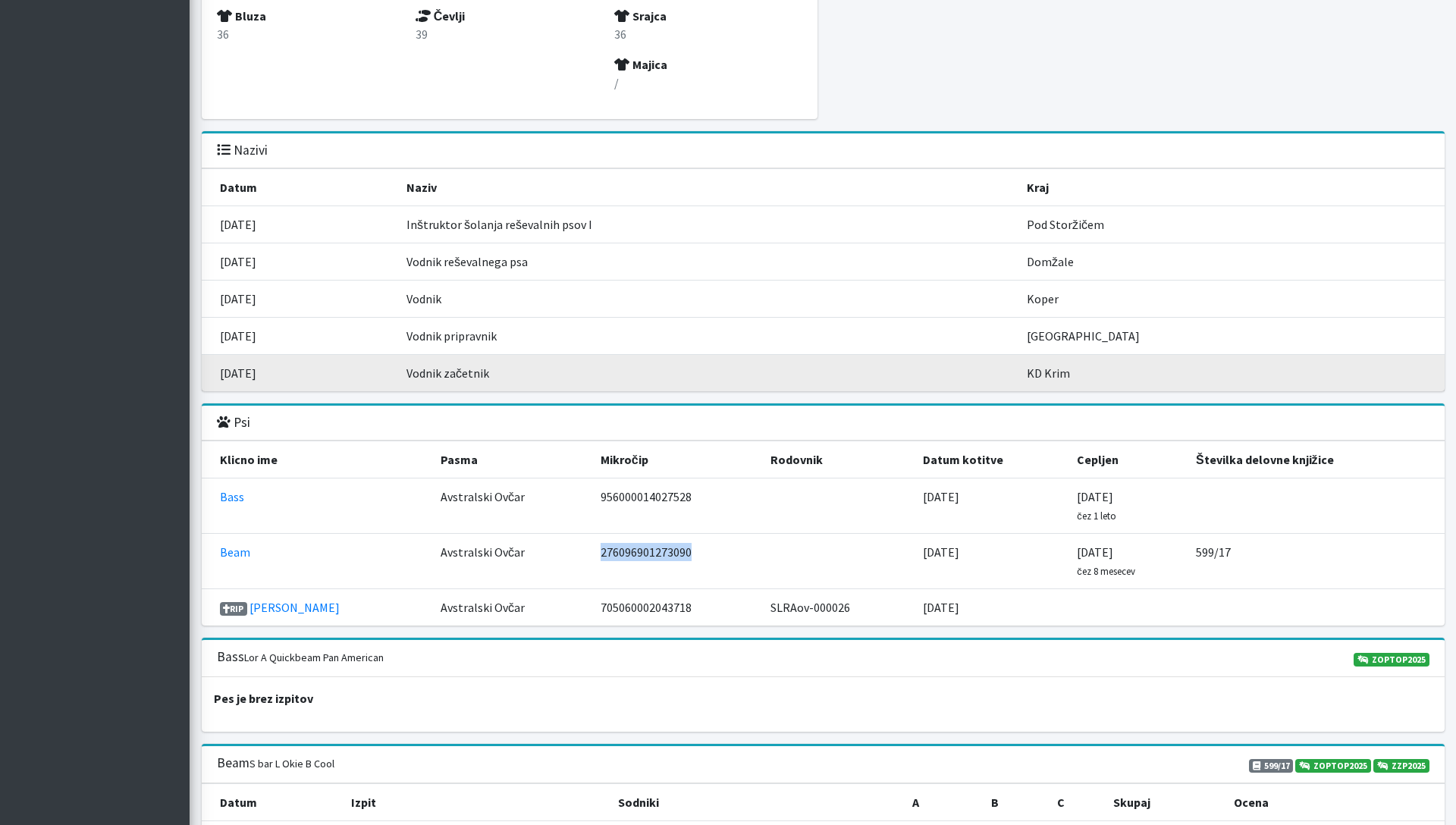
copy td "276096901273090"
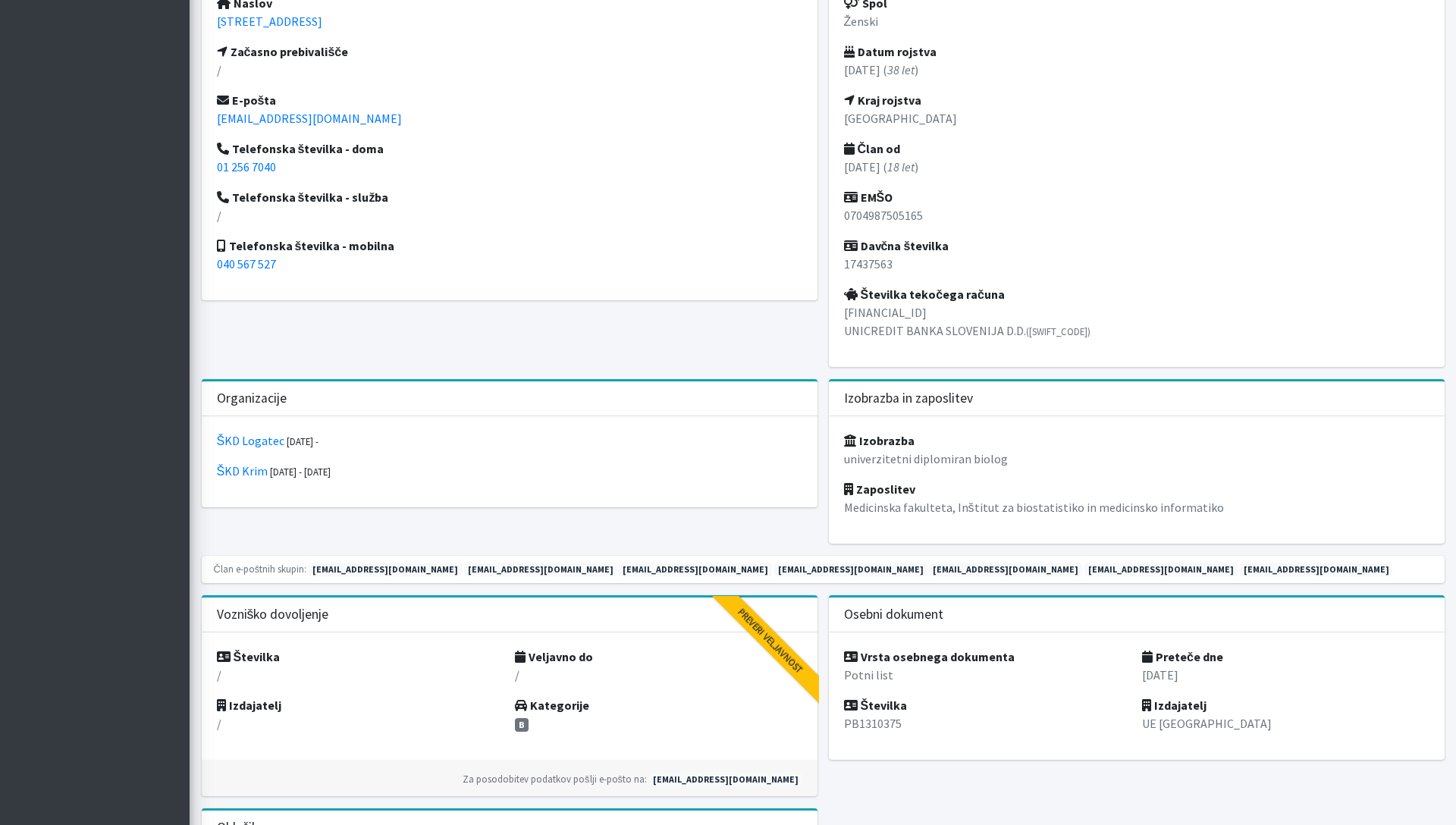
scroll to position [689, 0]
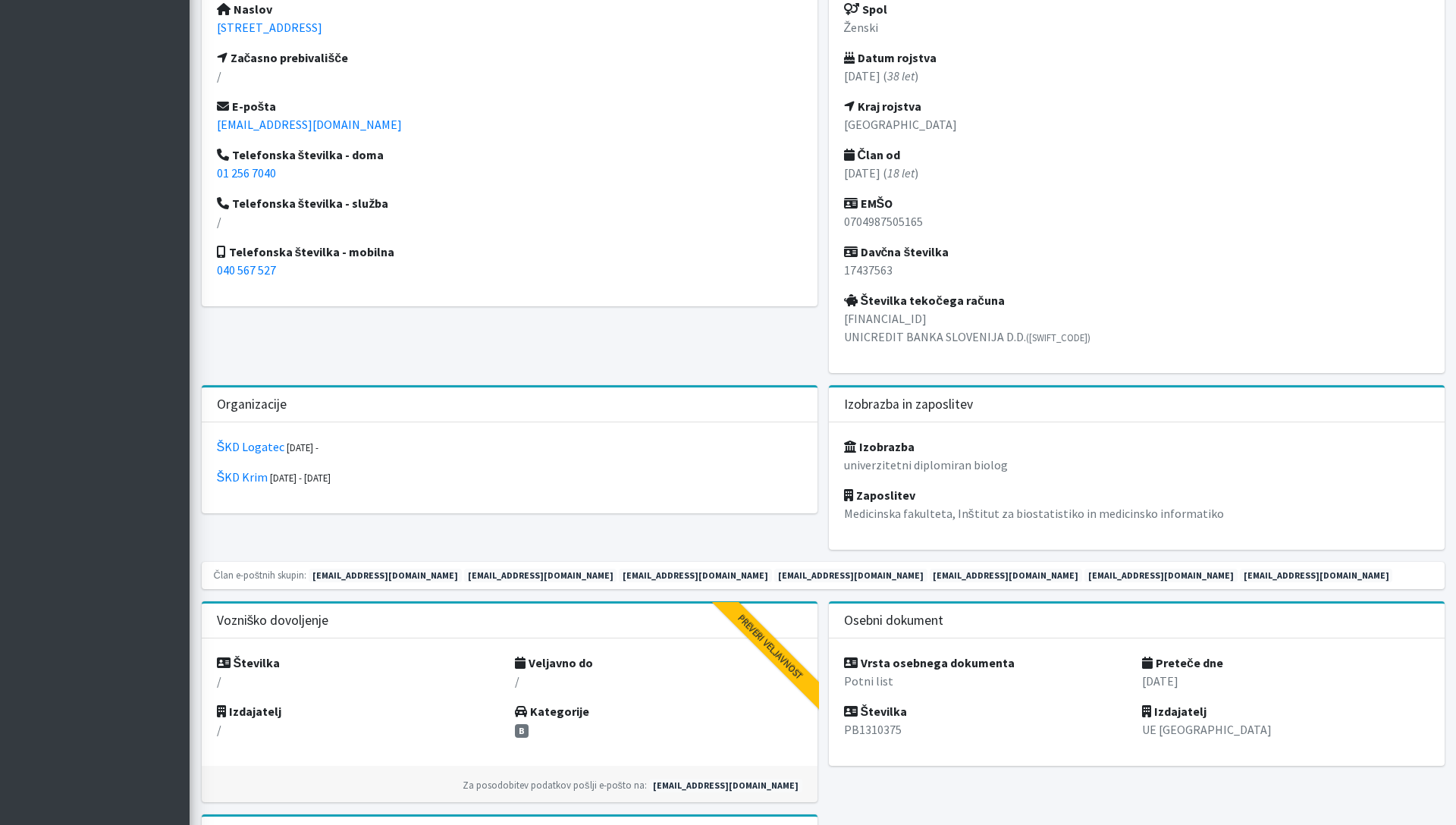
click at [839, 315] on div "Spol Ženski Datum rojstva 07.04.1987 ( 38 let ) Kraj rojstva Ljubljana Član od …" at bounding box center [1136, 179] width 616 height 389
drag, startPoint x: 870, startPoint y: 319, endPoint x: 984, endPoint y: 309, distance: 114.4
click at [984, 309] on p "SI56 2900 0004 3886 828 UNICREDIT BANKA SLOVENIJA D.D. (BACXSI22)" at bounding box center [1136, 327] width 586 height 36
copy p "2900 0004 3886 828"
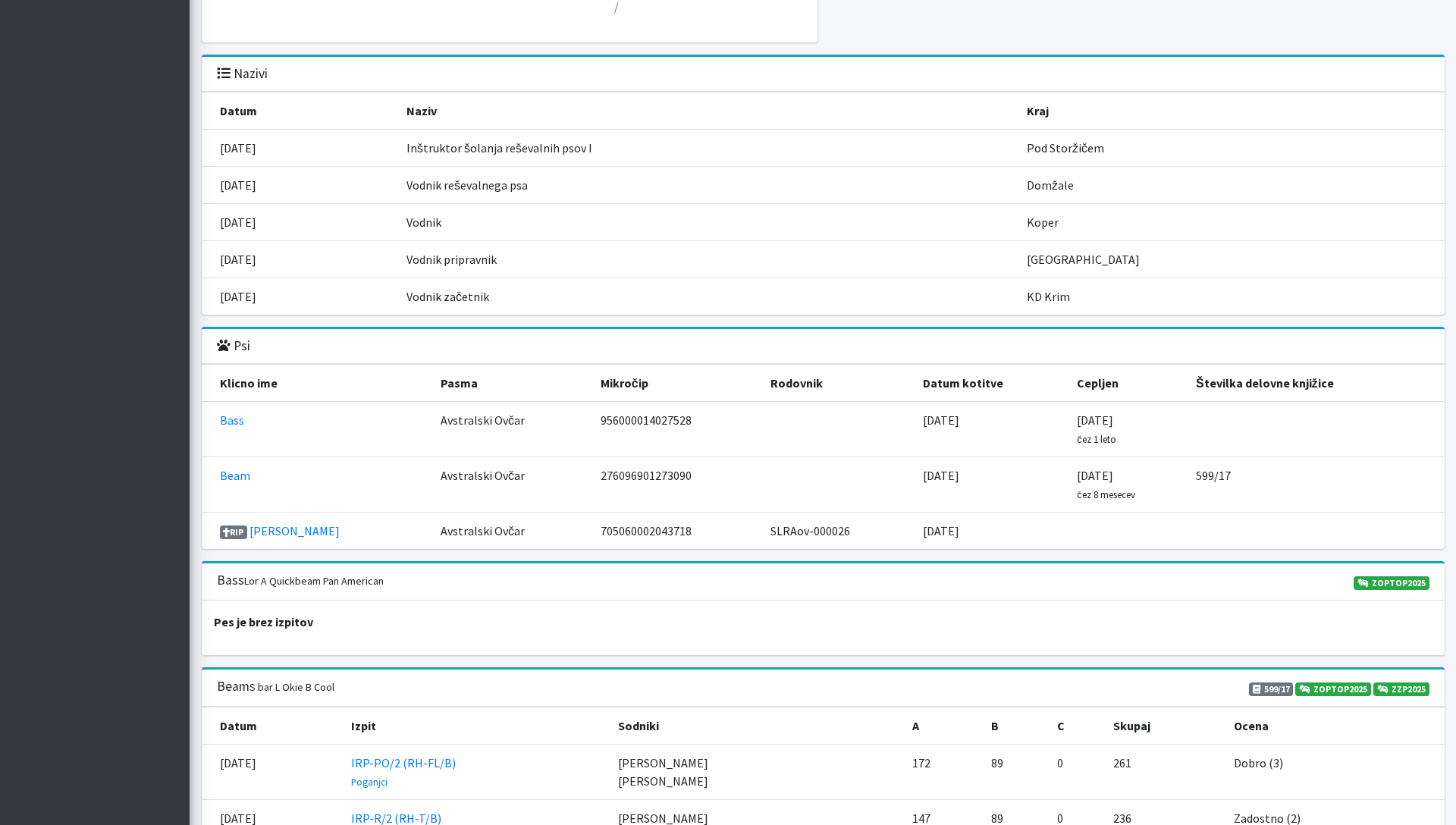
scroll to position [1766, 0]
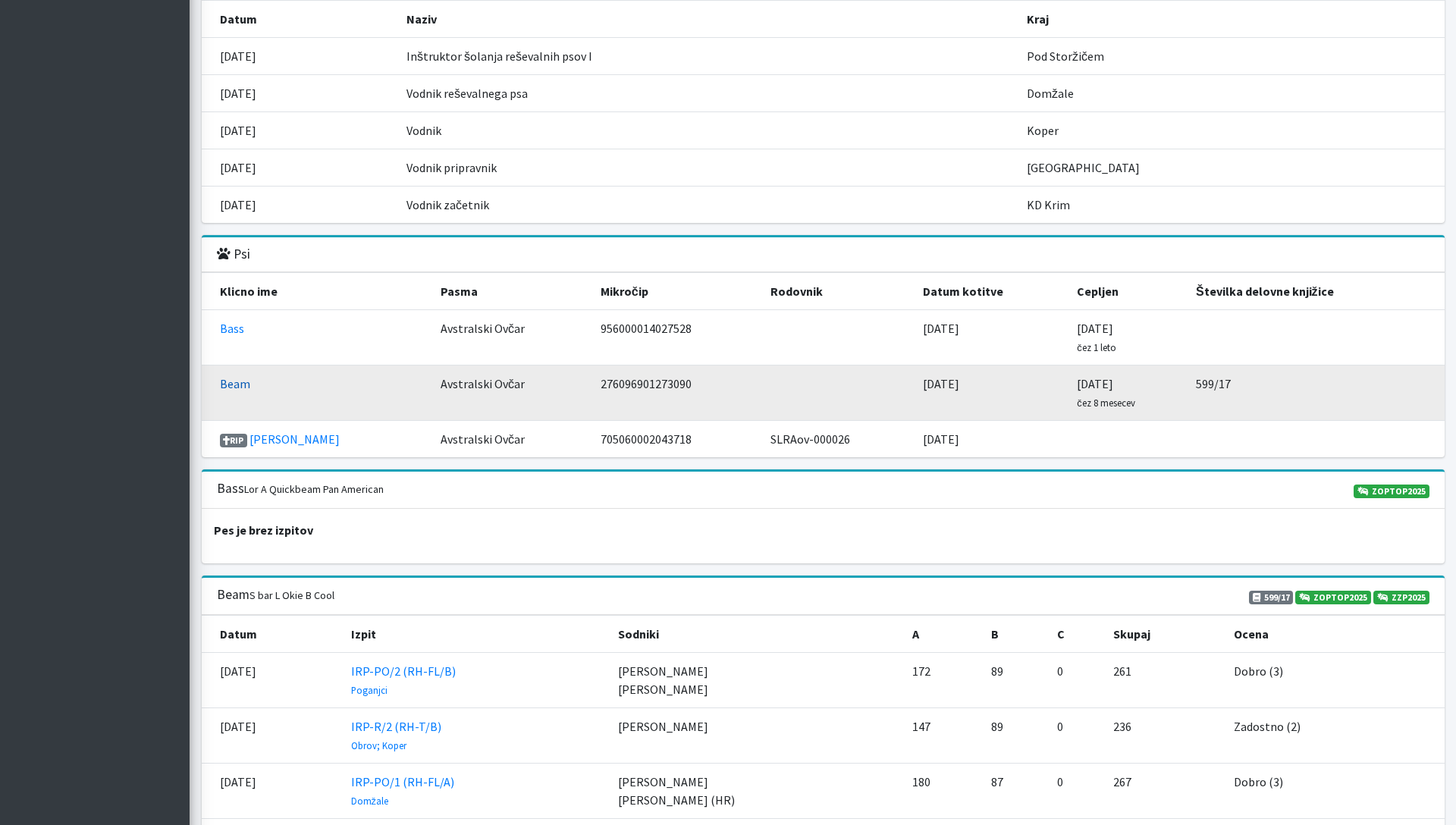
click at [231, 378] on link "Beam" at bounding box center [235, 384] width 30 height 16
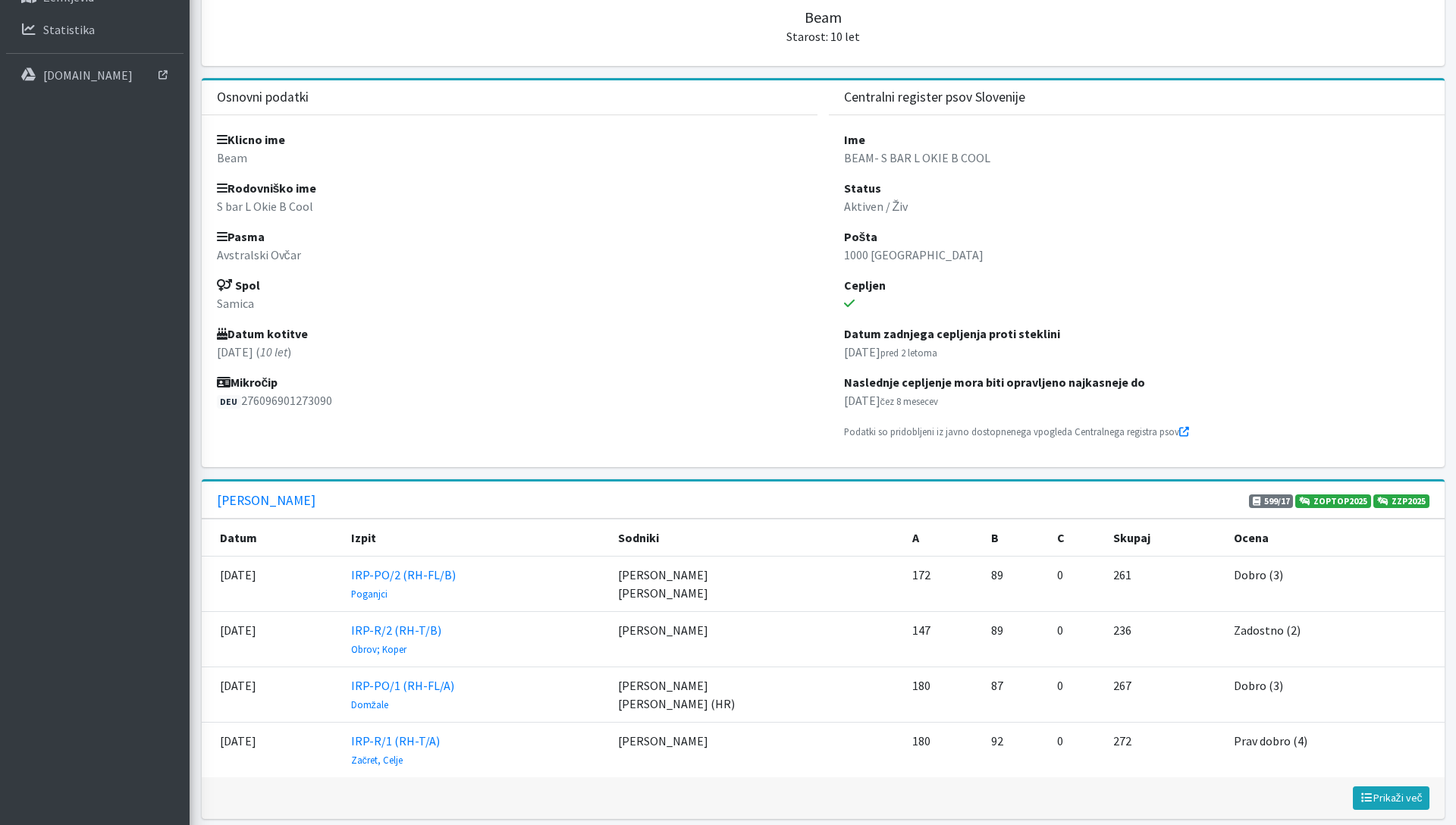
scroll to position [339, 0]
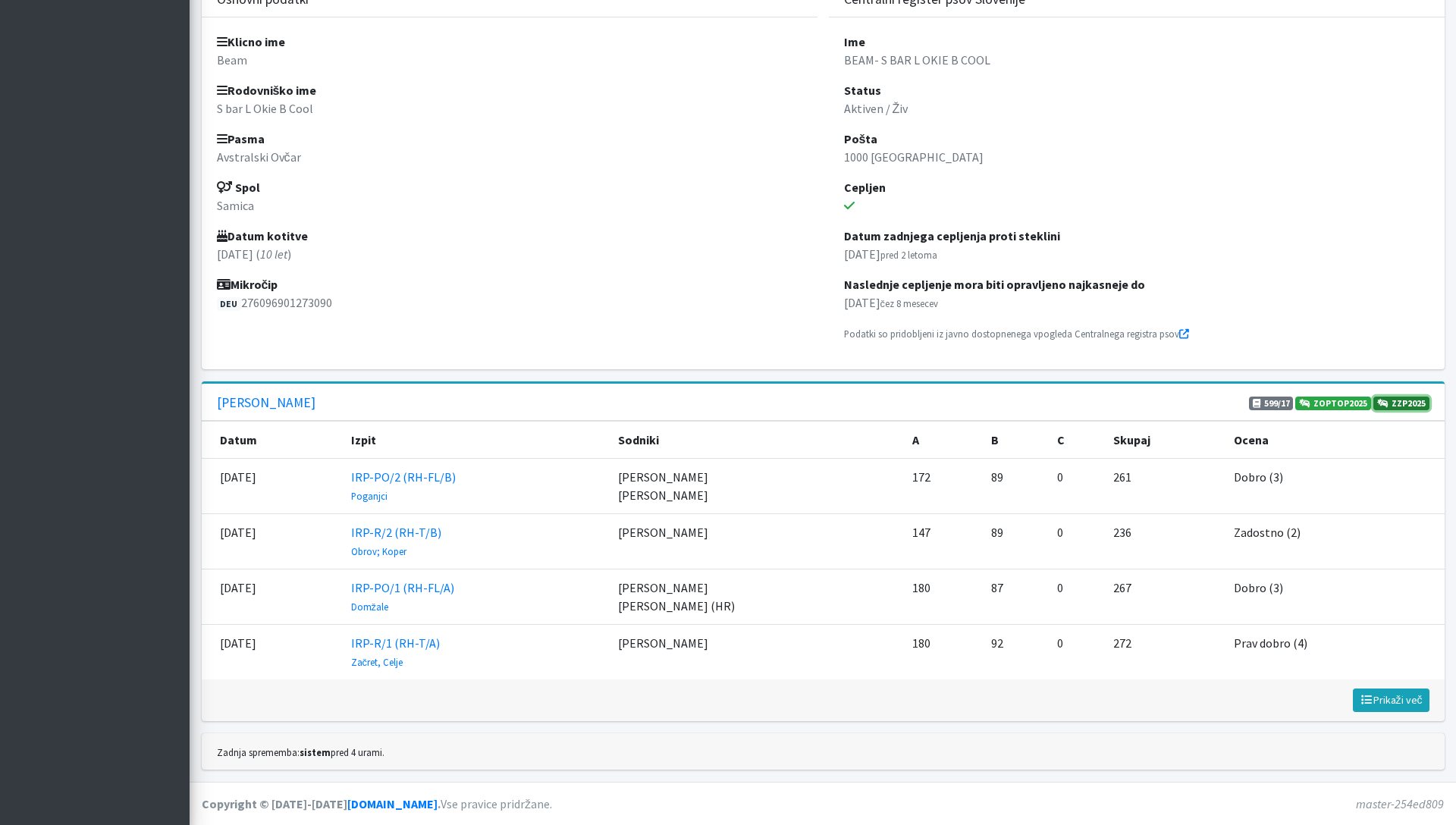
click at [1404, 403] on link "ZZP2025" at bounding box center [1401, 403] width 56 height 14
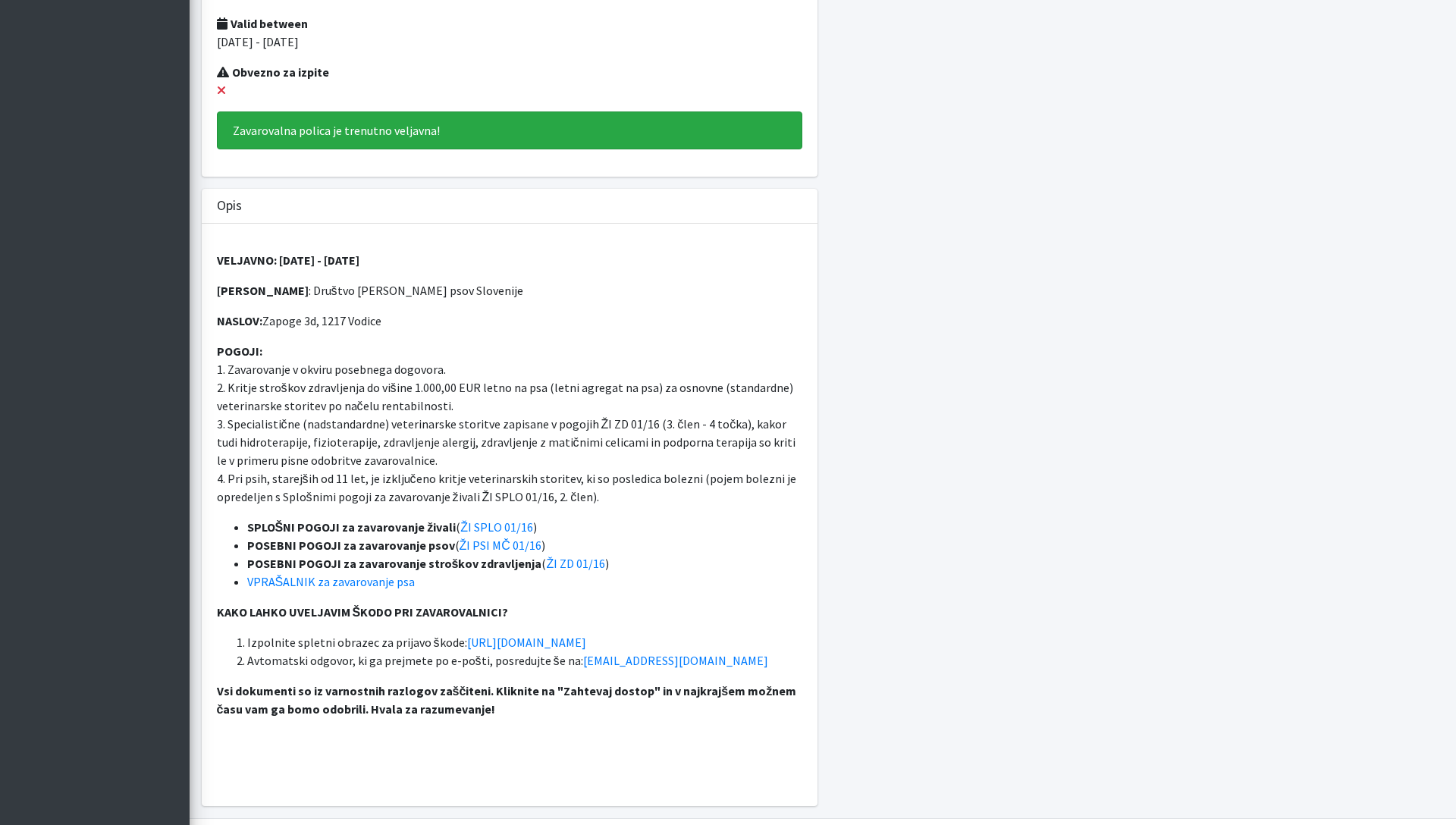
scroll to position [367, 0]
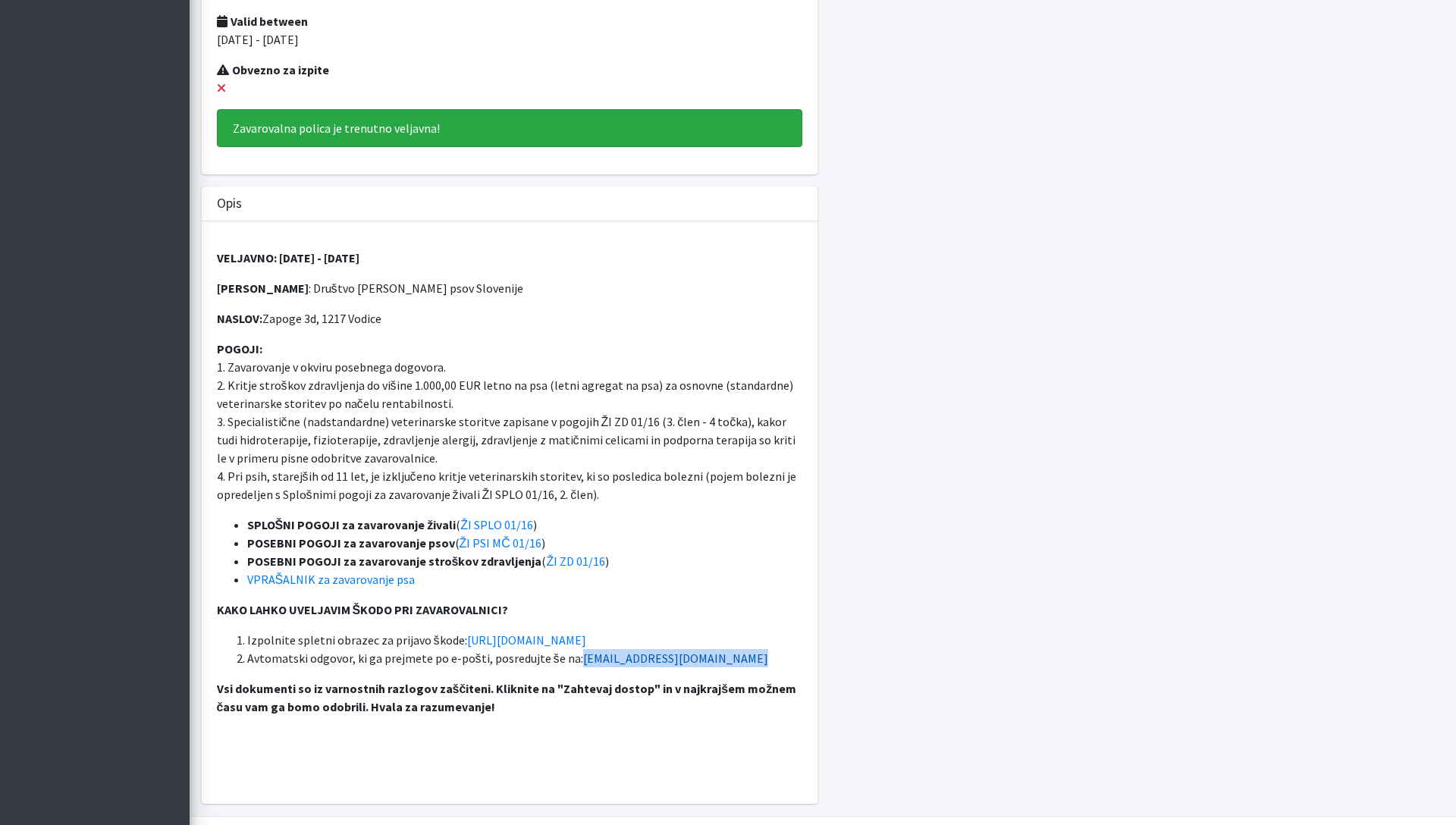
drag, startPoint x: 693, startPoint y: 669, endPoint x: 574, endPoint y: 658, distance: 119.5
click at [574, 658] on div "VELJAVNO: [DATE] - [DATE] ZAVAROVANEC : Društvo enota reševalnih psov Slovenije…" at bounding box center [510, 512] width 616 height 582
copy div "[EMAIL_ADDRESS][DOMAIN_NAME]"
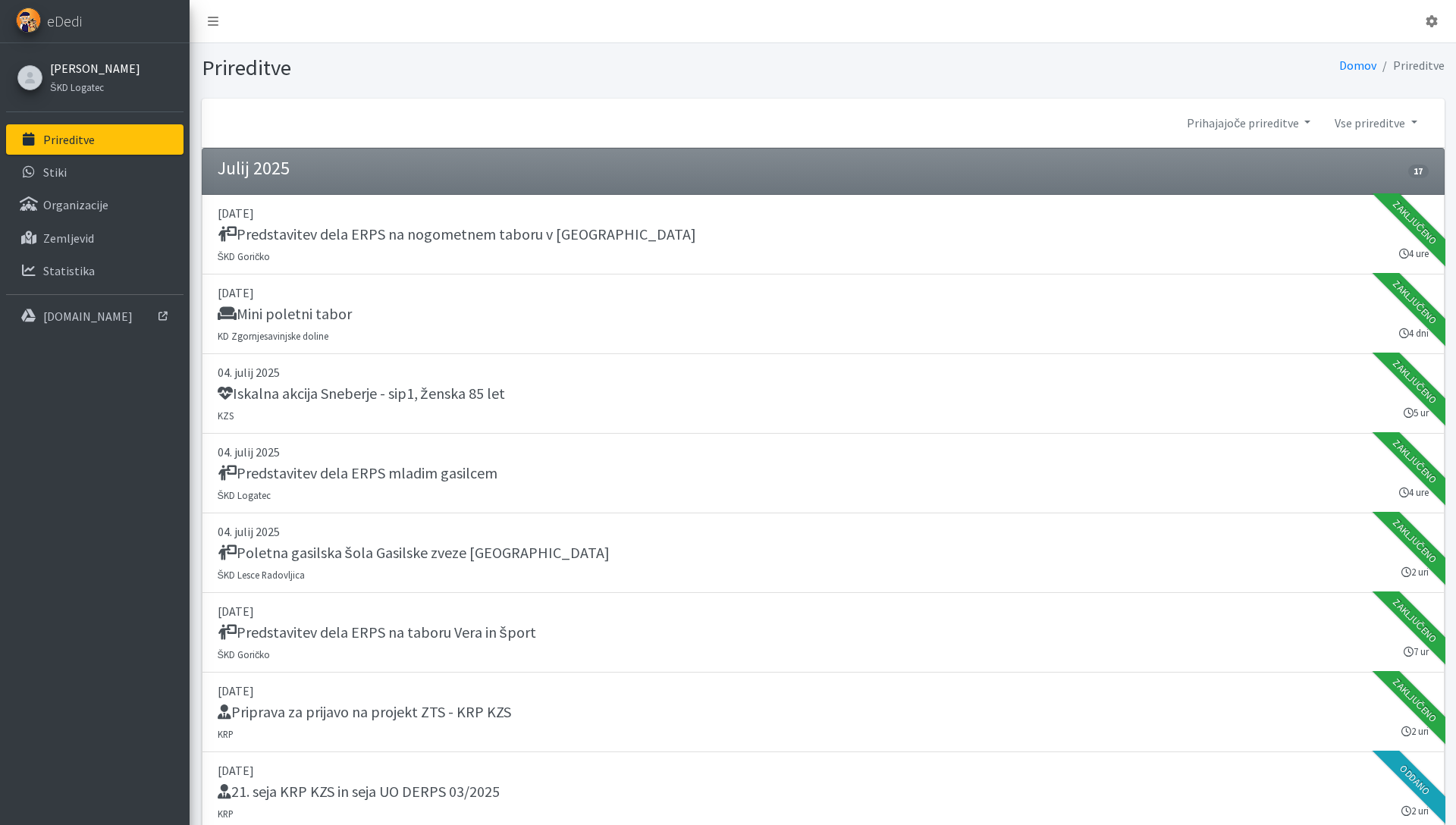
click at [95, 76] on link "[PERSON_NAME]" at bounding box center [95, 67] width 90 height 18
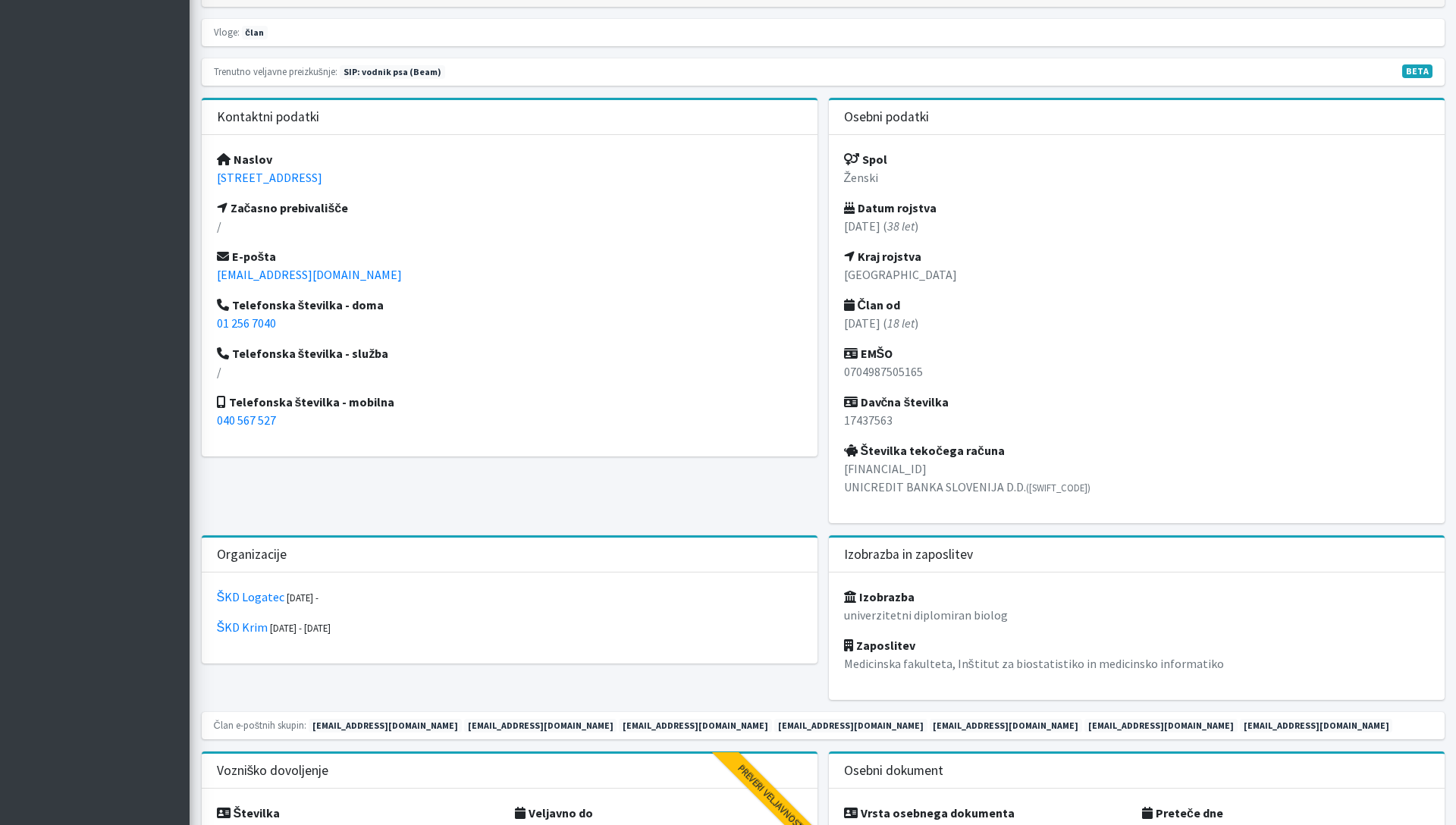
scroll to position [588, 0]
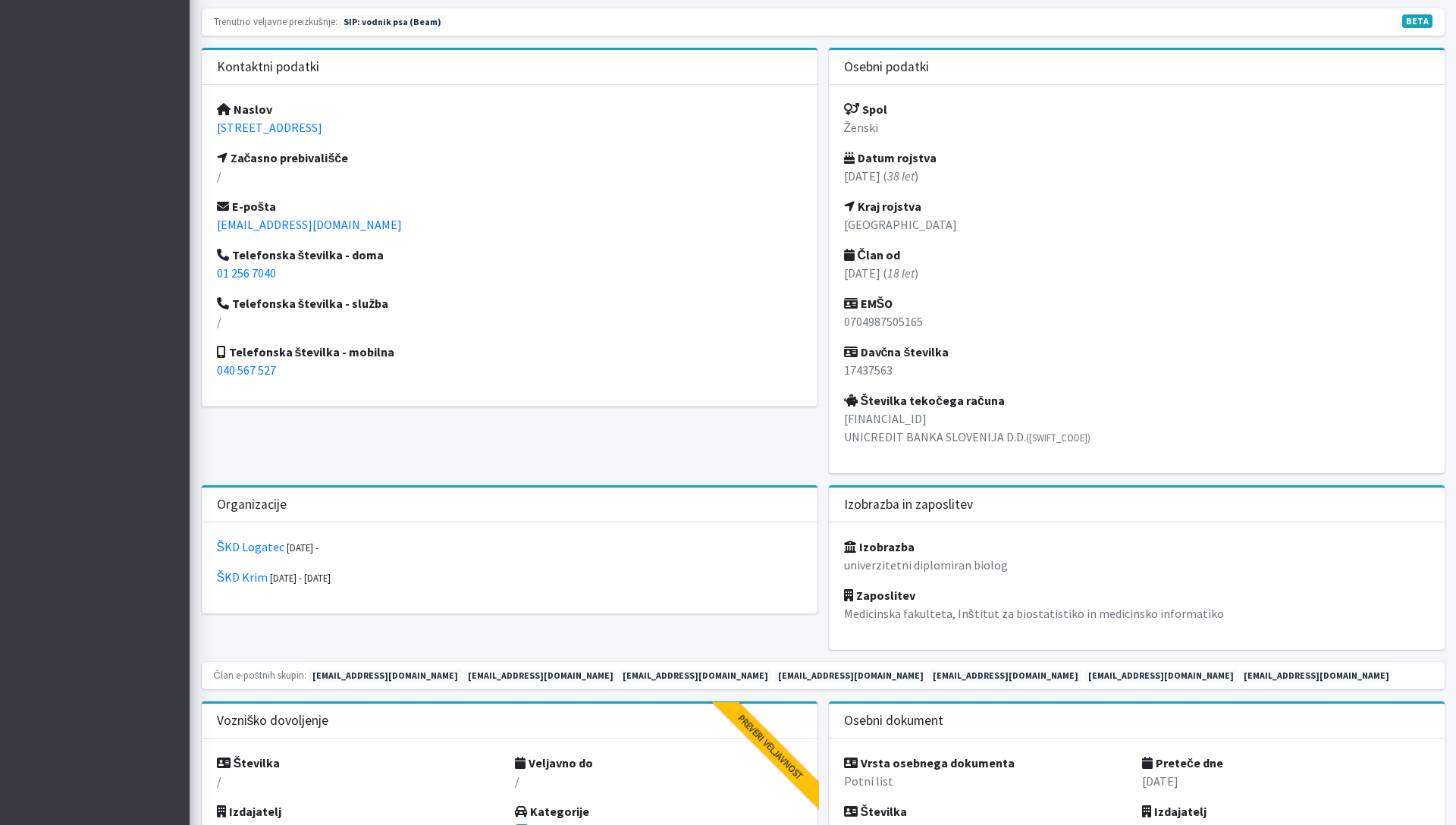
drag, startPoint x: 868, startPoint y: 415, endPoint x: 963, endPoint y: 414, distance: 95.0
click at [963, 414] on p "SI56 2900 0004 3886 828 UNICREDIT BANKA SLOVENIJA D.D. (BACXSI22)" at bounding box center [1136, 428] width 586 height 36
copy p "2900 0004 3886 828"
